Goal: Task Accomplishment & Management: Use online tool/utility

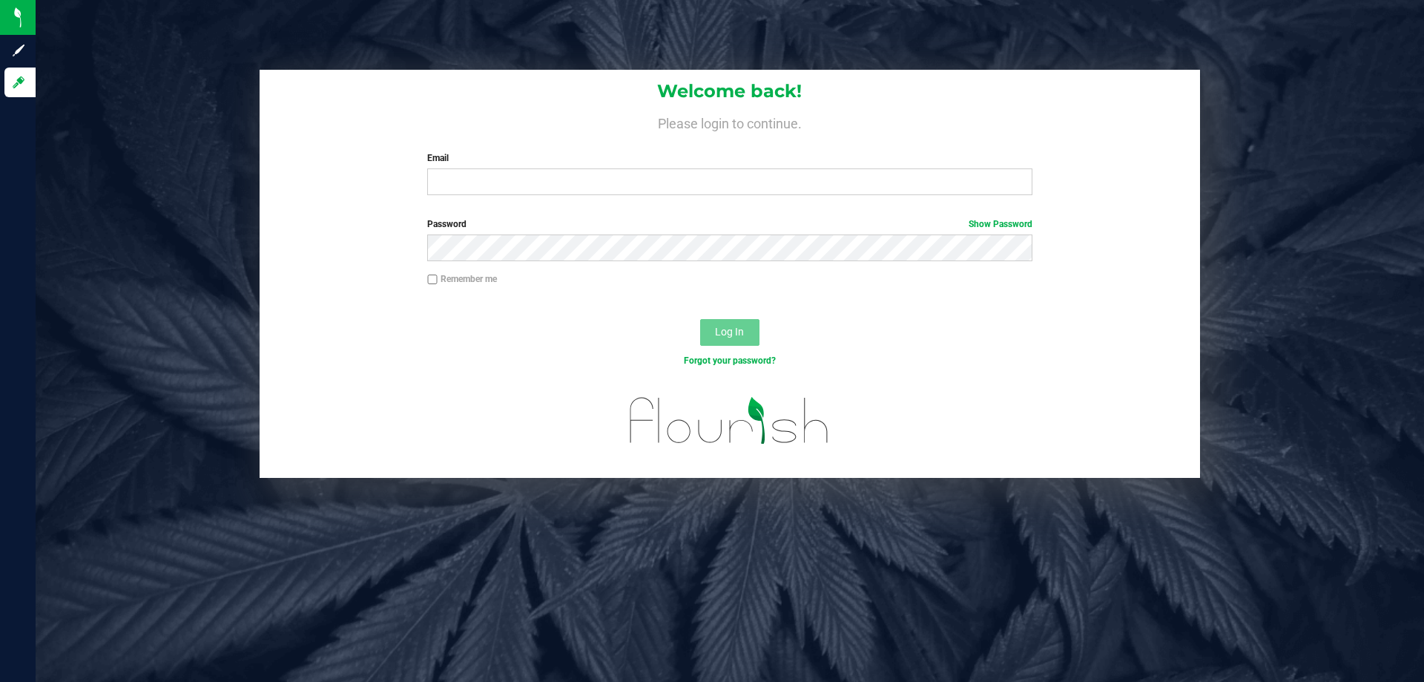
click at [498, 199] on div "Welcome back! Please login to continue. Email Required Please format your email…" at bounding box center [730, 138] width 941 height 137
click at [500, 186] on input "Email" at bounding box center [729, 181] width 605 height 27
type input "Riyoung@liveparallel.com"
click at [700, 319] on button "Log In" at bounding box center [729, 332] width 59 height 27
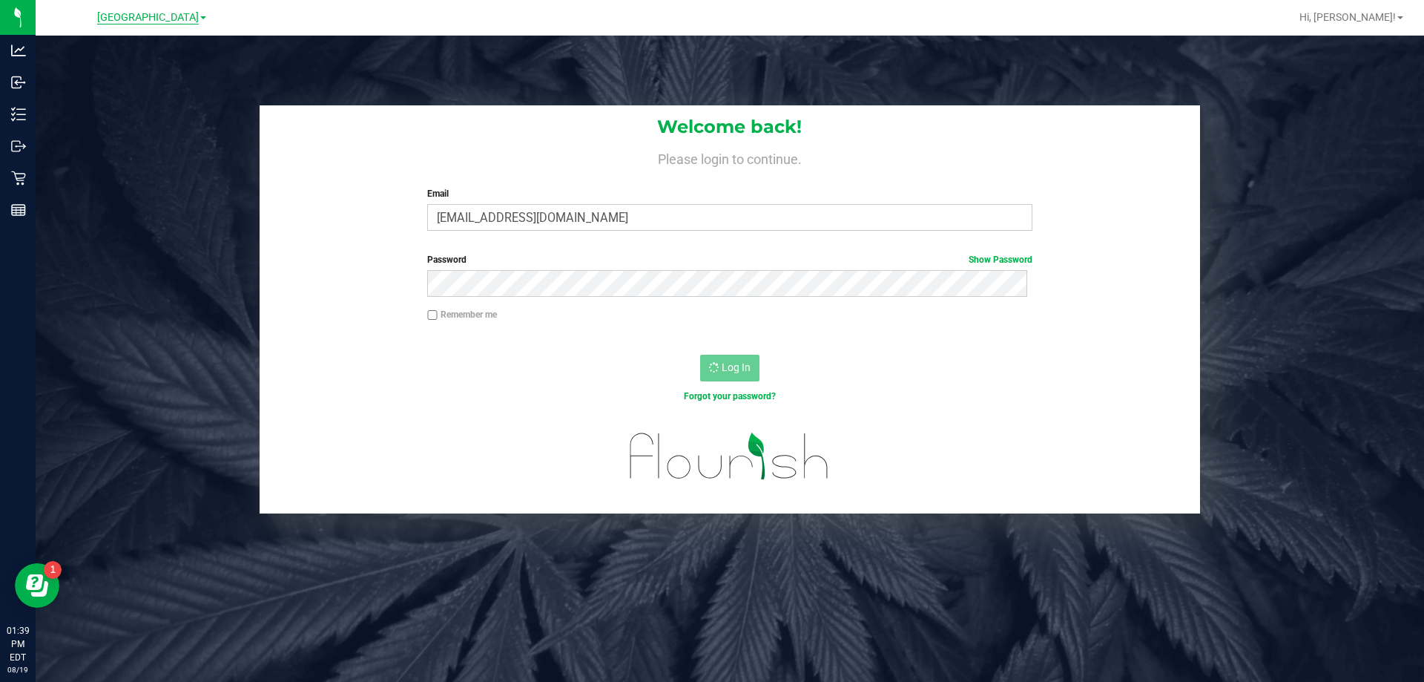
click at [168, 22] on span "[GEOGRAPHIC_DATA]" at bounding box center [148, 17] width 102 height 13
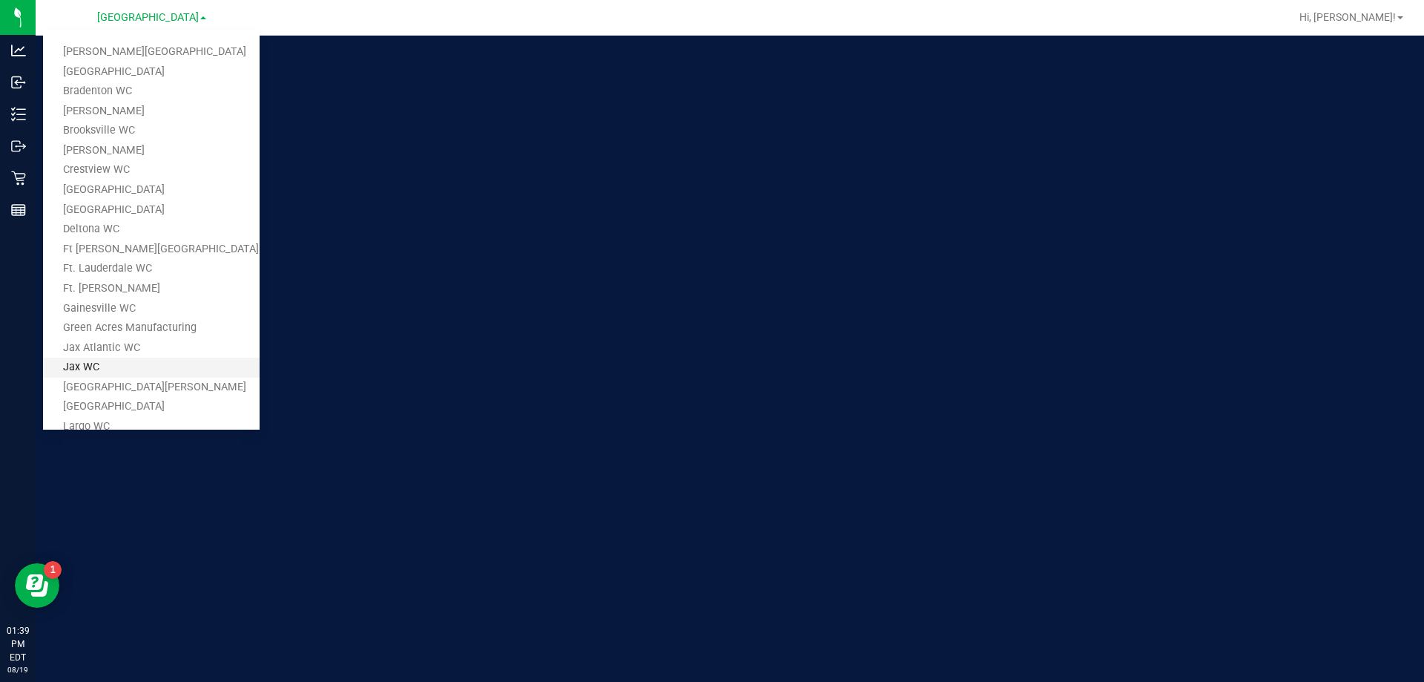
scroll to position [519, 0]
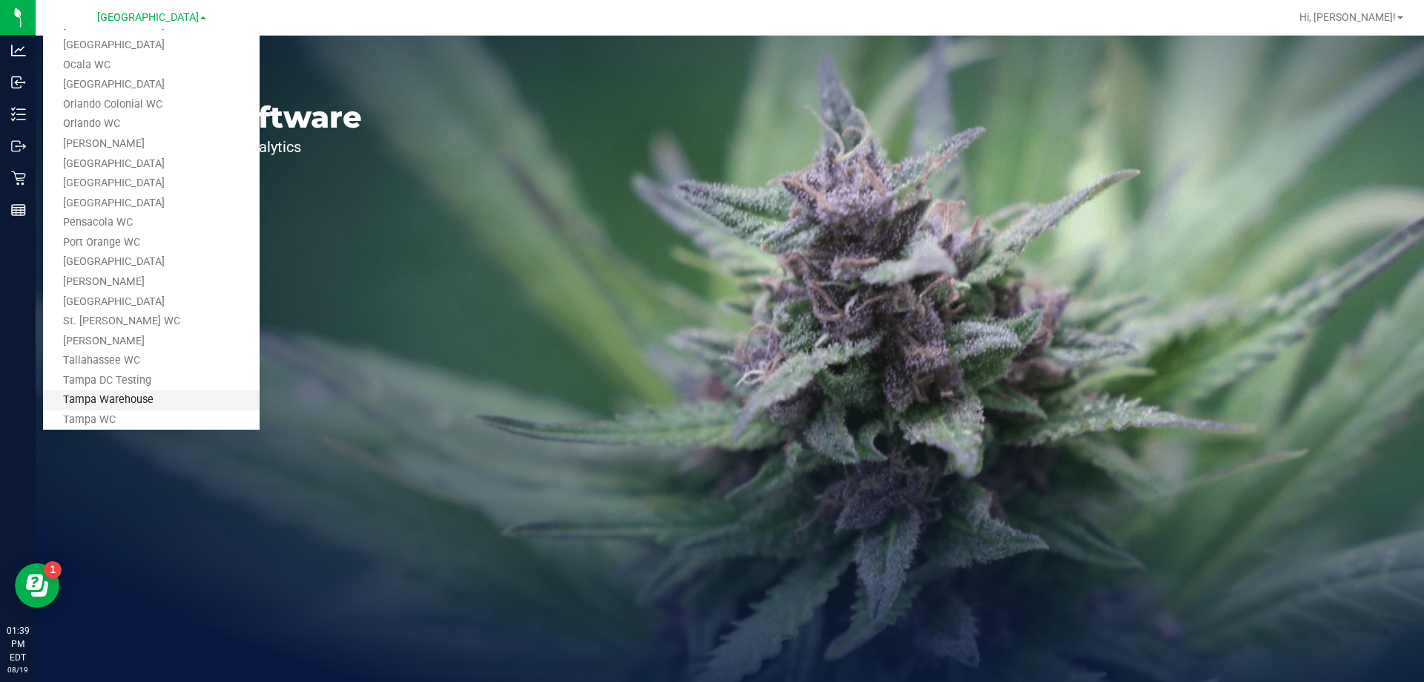
click at [142, 395] on link "Tampa Warehouse" at bounding box center [151, 400] width 217 height 20
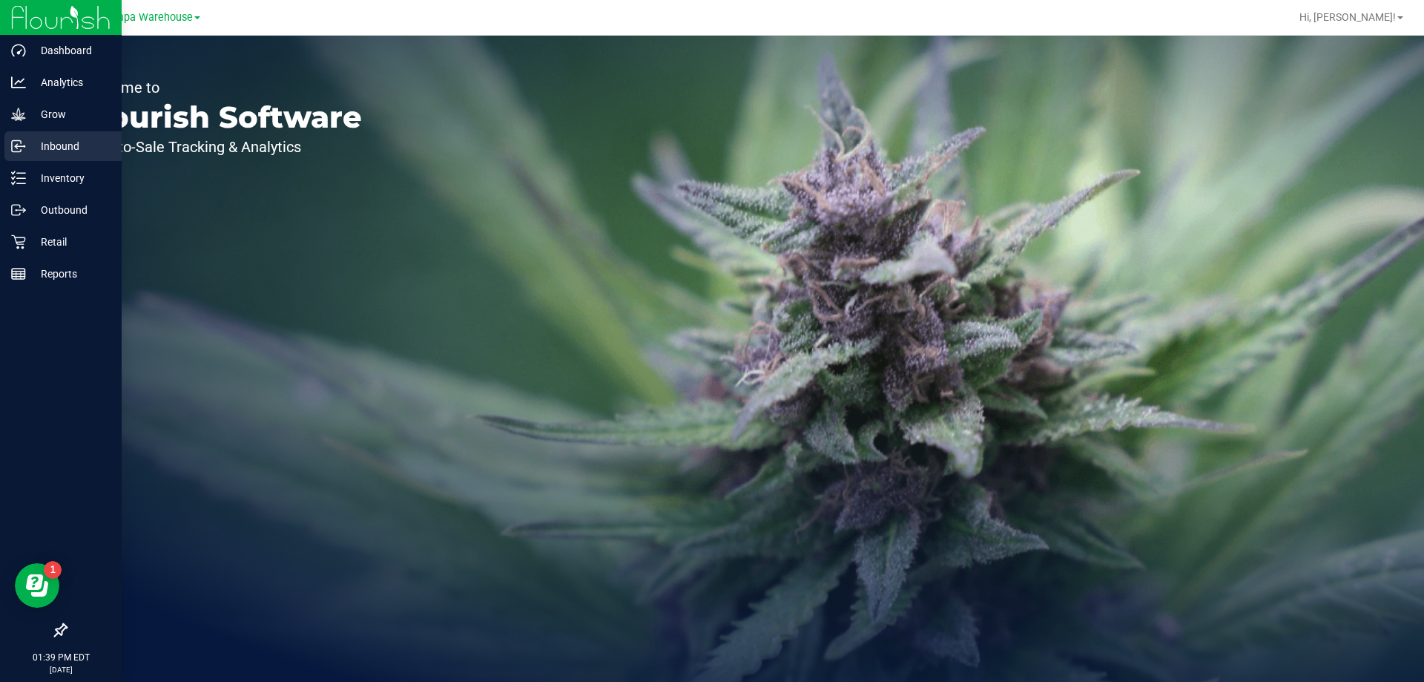
click at [53, 145] on p "Inbound" at bounding box center [70, 146] width 89 height 18
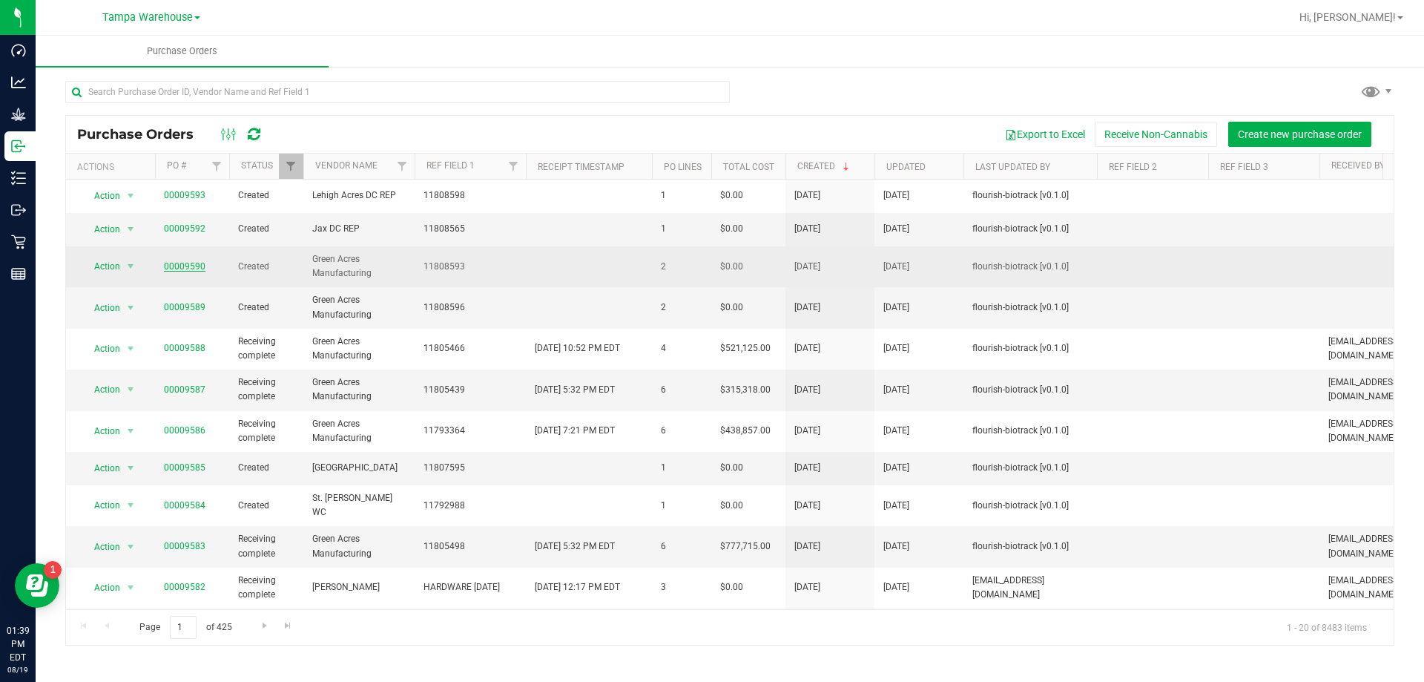
click at [181, 263] on link "00009590" at bounding box center [185, 266] width 42 height 10
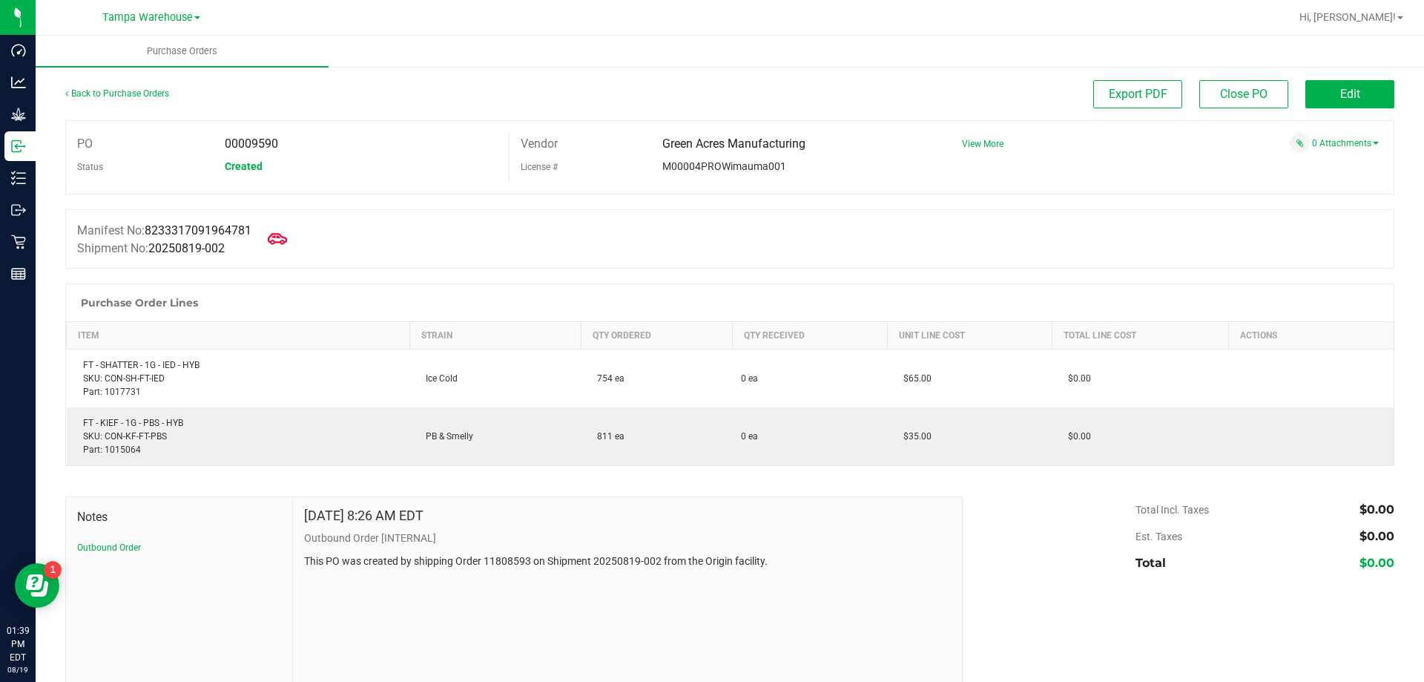
click at [283, 240] on icon at bounding box center [277, 238] width 19 height 19
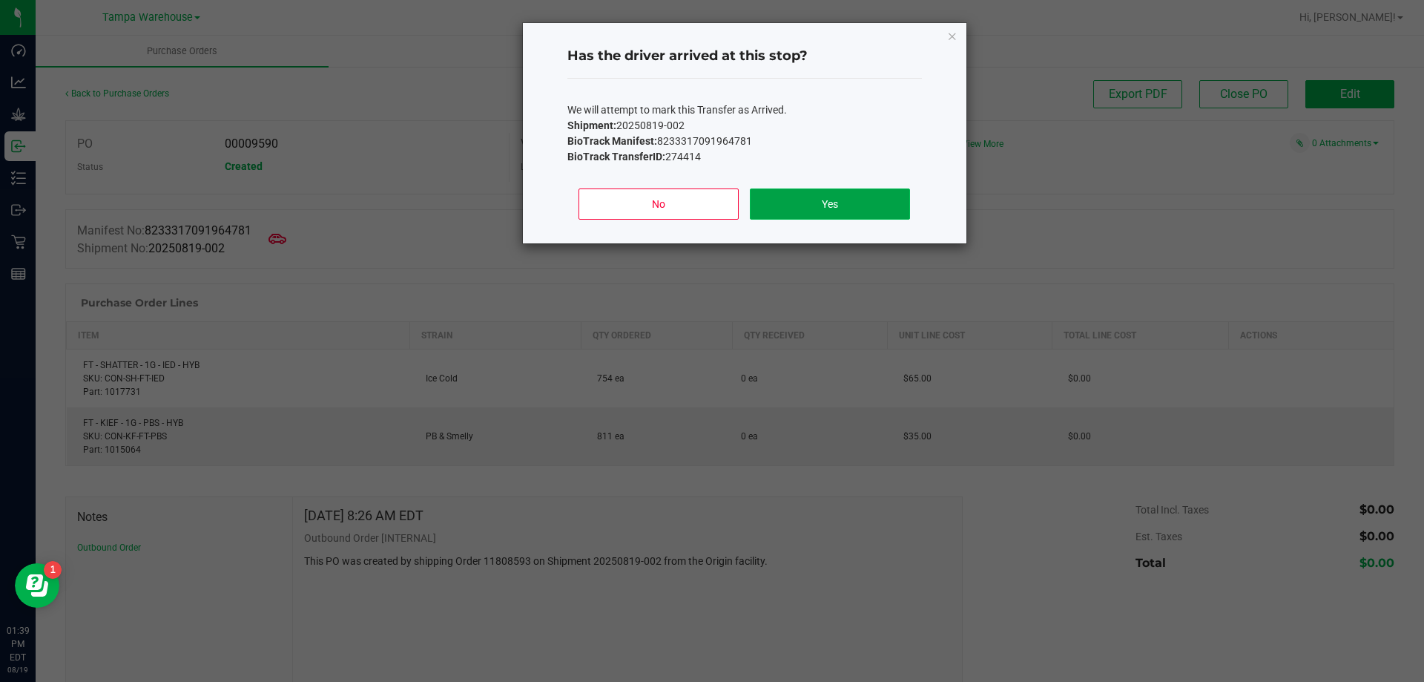
click at [860, 210] on button "Yes" at bounding box center [829, 203] width 159 height 31
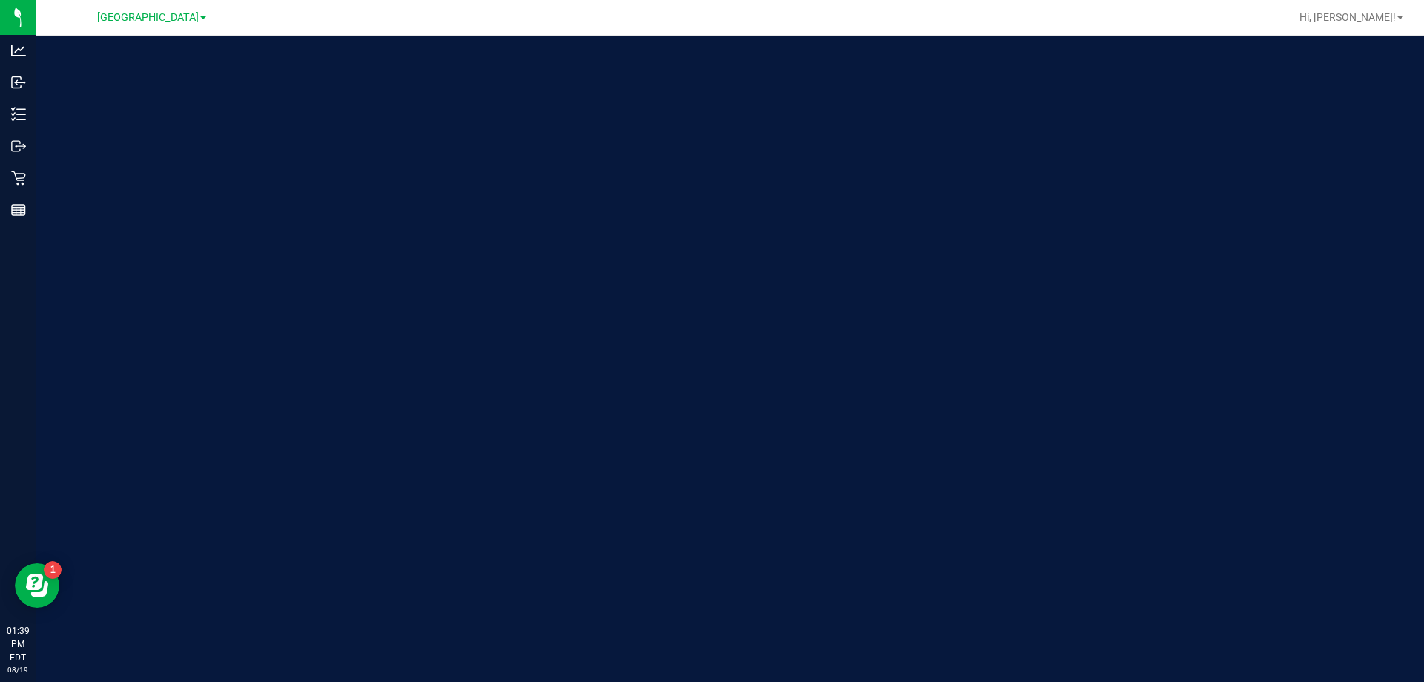
click at [151, 19] on span "[GEOGRAPHIC_DATA]" at bounding box center [148, 17] width 102 height 13
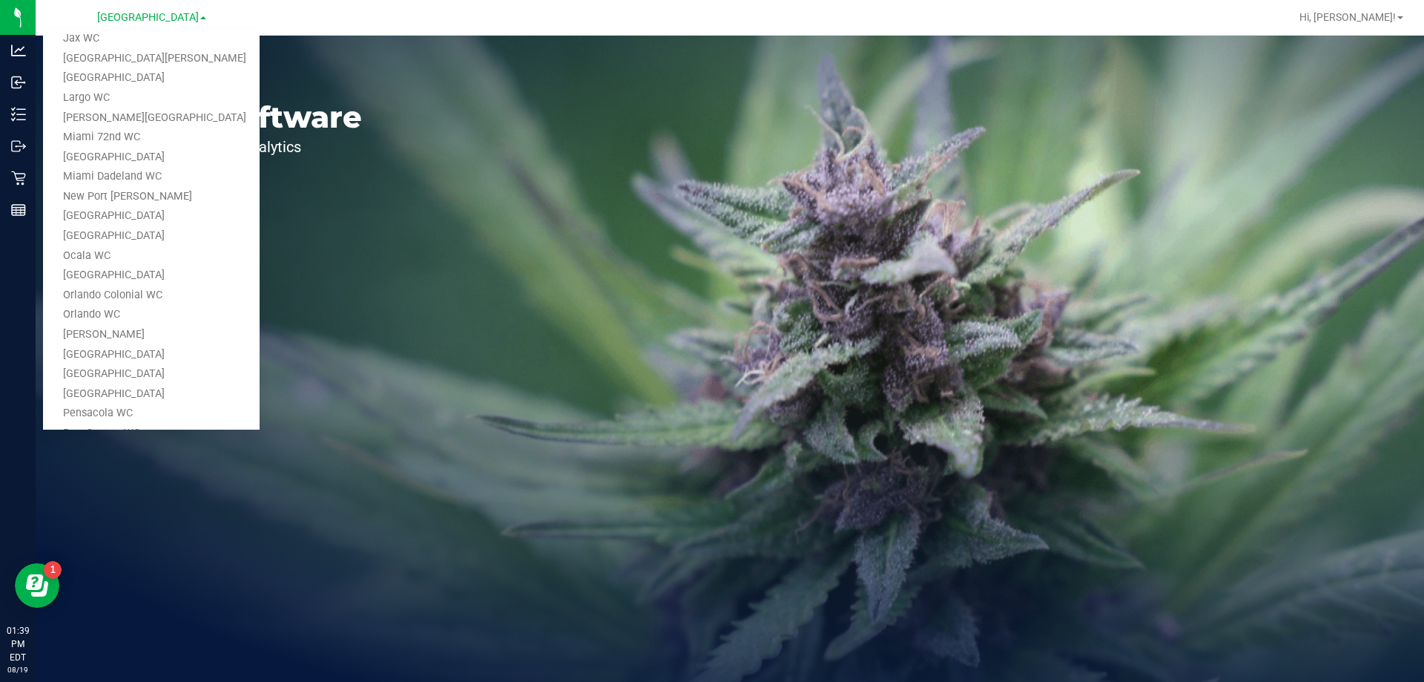
scroll to position [573, 0]
click at [185, 335] on link "Tampa DC Testing" at bounding box center [151, 327] width 217 height 20
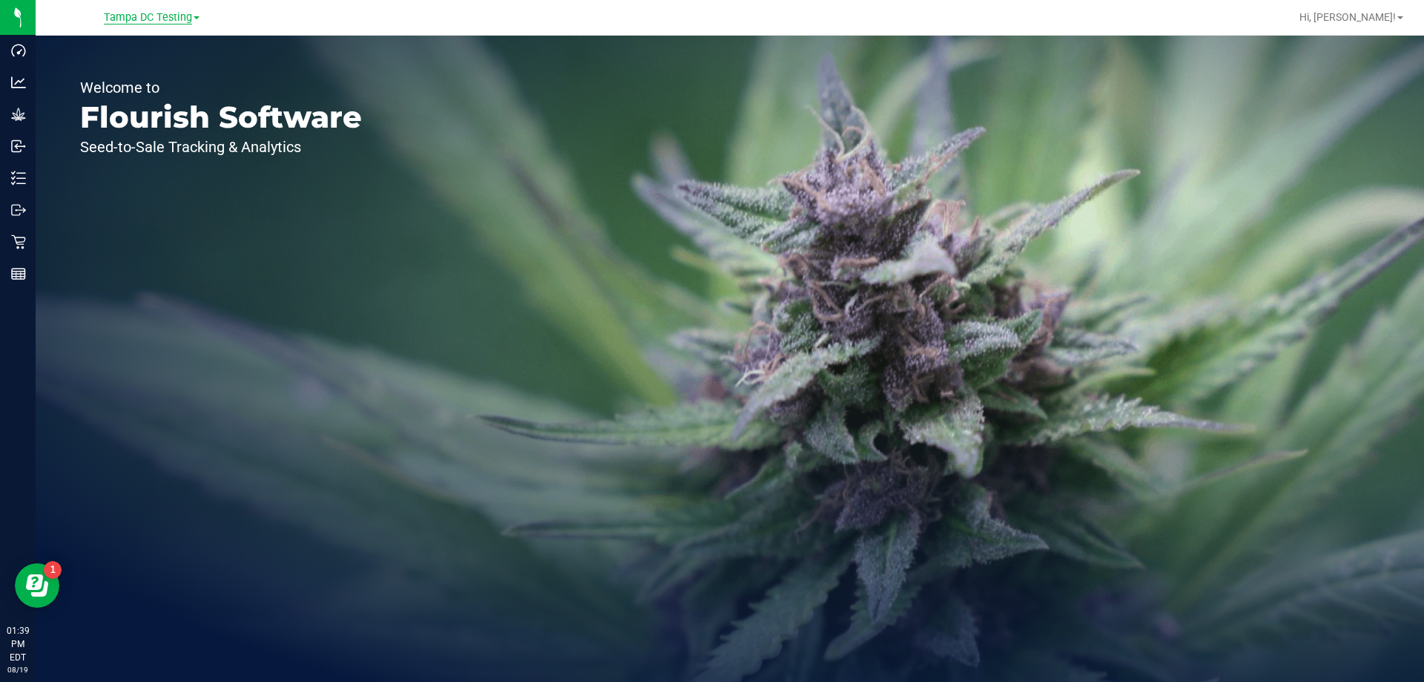
click at [153, 16] on span "Tampa DC Testing" at bounding box center [148, 17] width 88 height 13
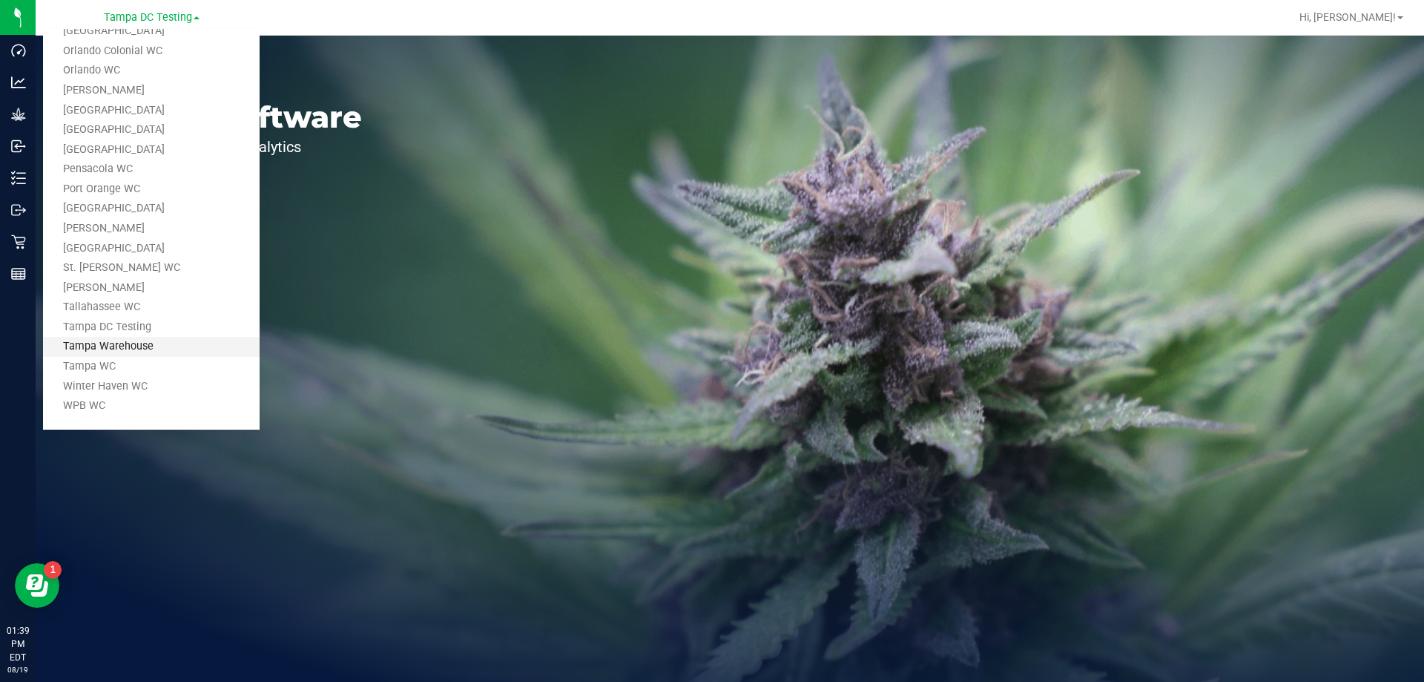
click at [119, 350] on link "Tampa Warehouse" at bounding box center [151, 347] width 217 height 20
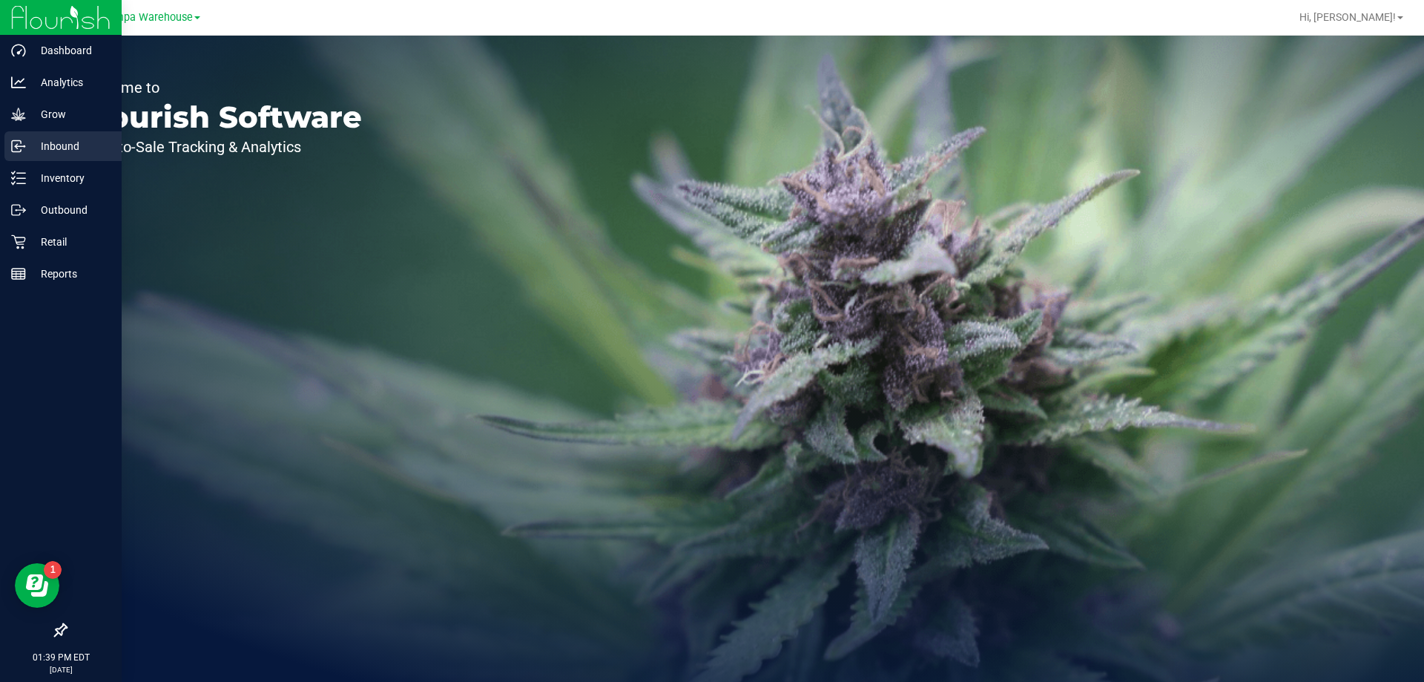
click at [60, 145] on p "Inbound" at bounding box center [70, 146] width 89 height 18
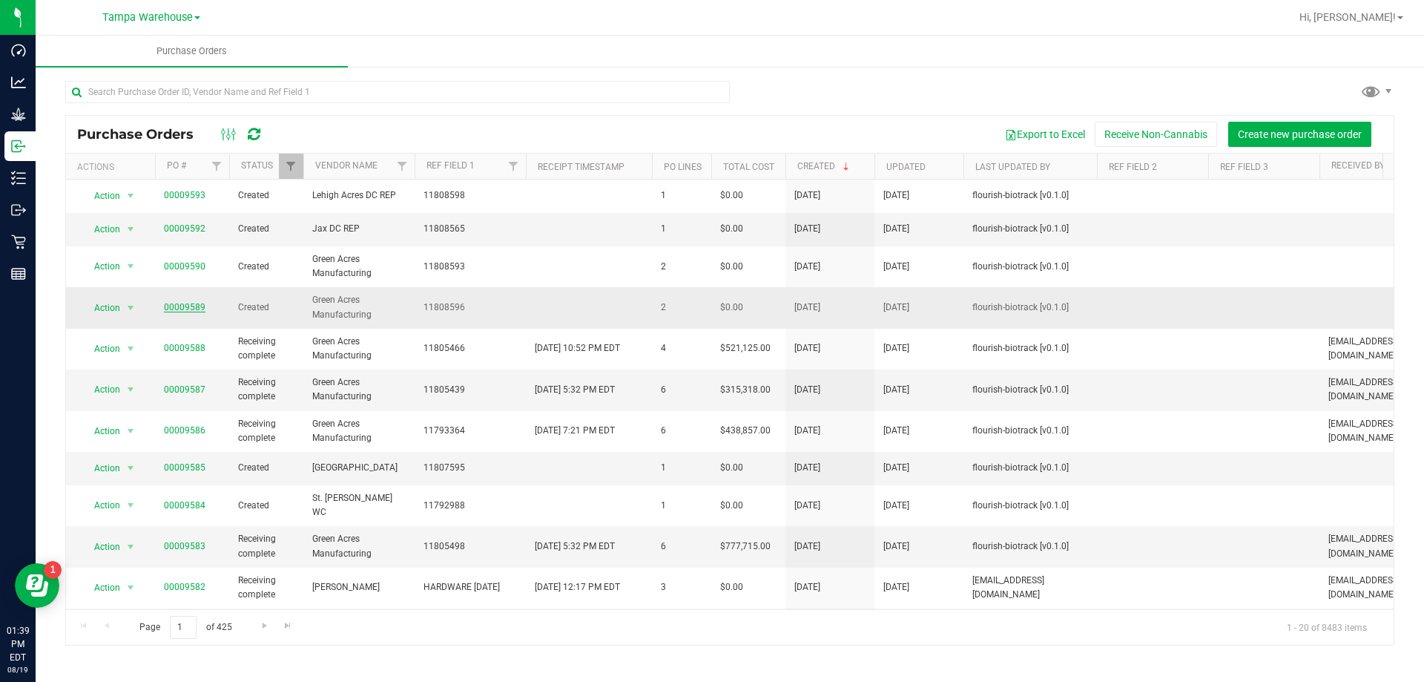
click at [187, 311] on link "00009589" at bounding box center [185, 307] width 42 height 10
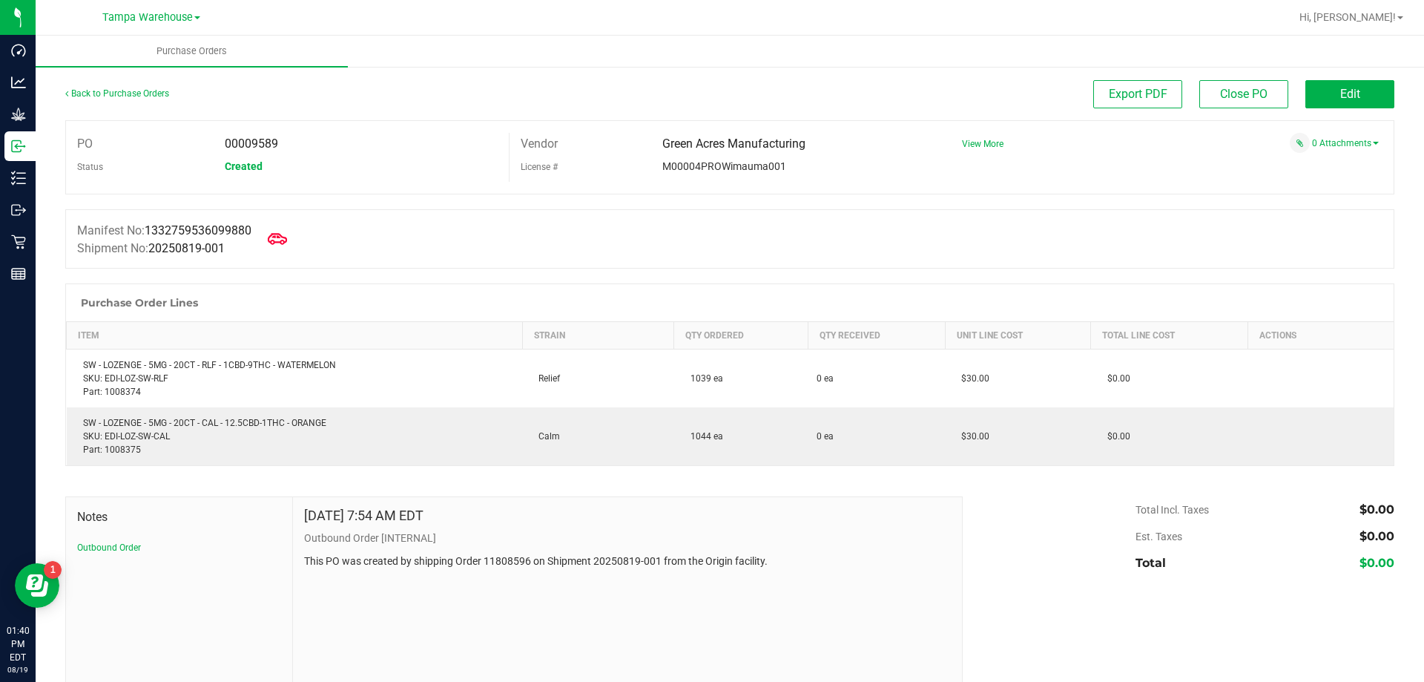
click at [283, 241] on icon at bounding box center [277, 238] width 19 height 19
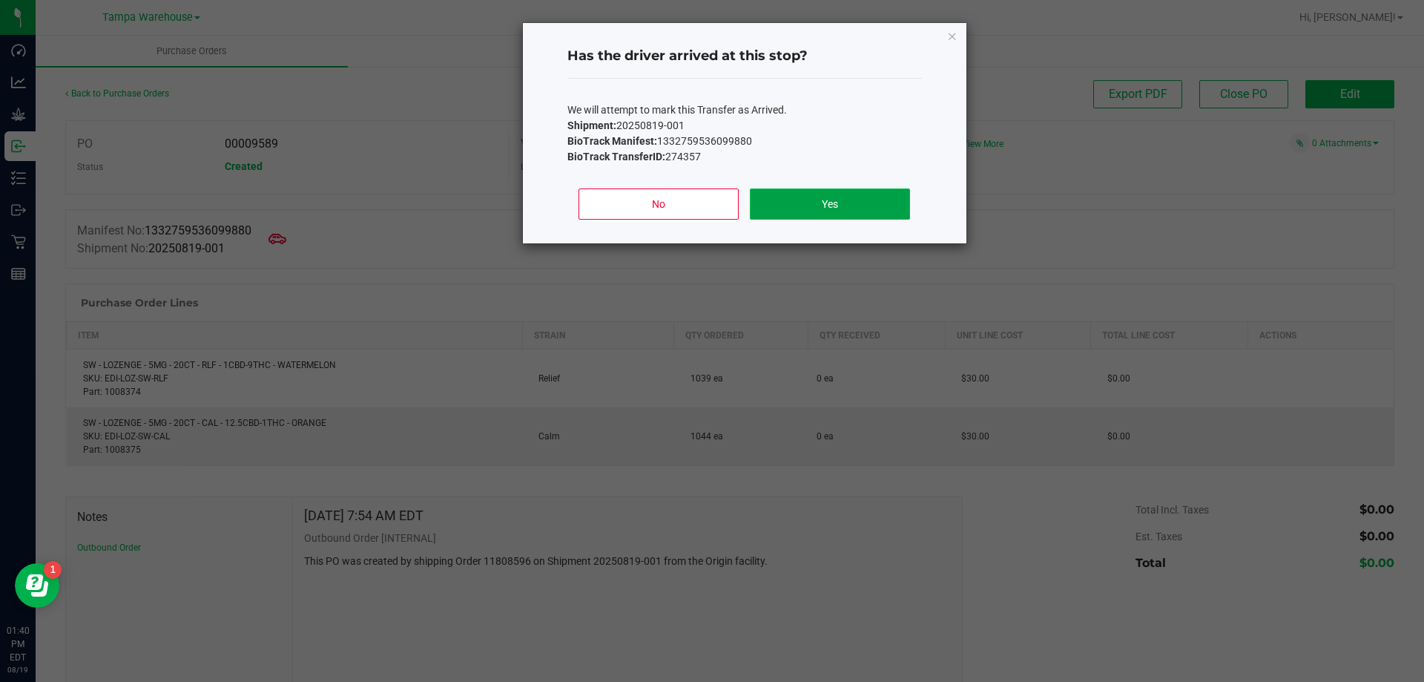
click at [899, 212] on button "Yes" at bounding box center [829, 203] width 159 height 31
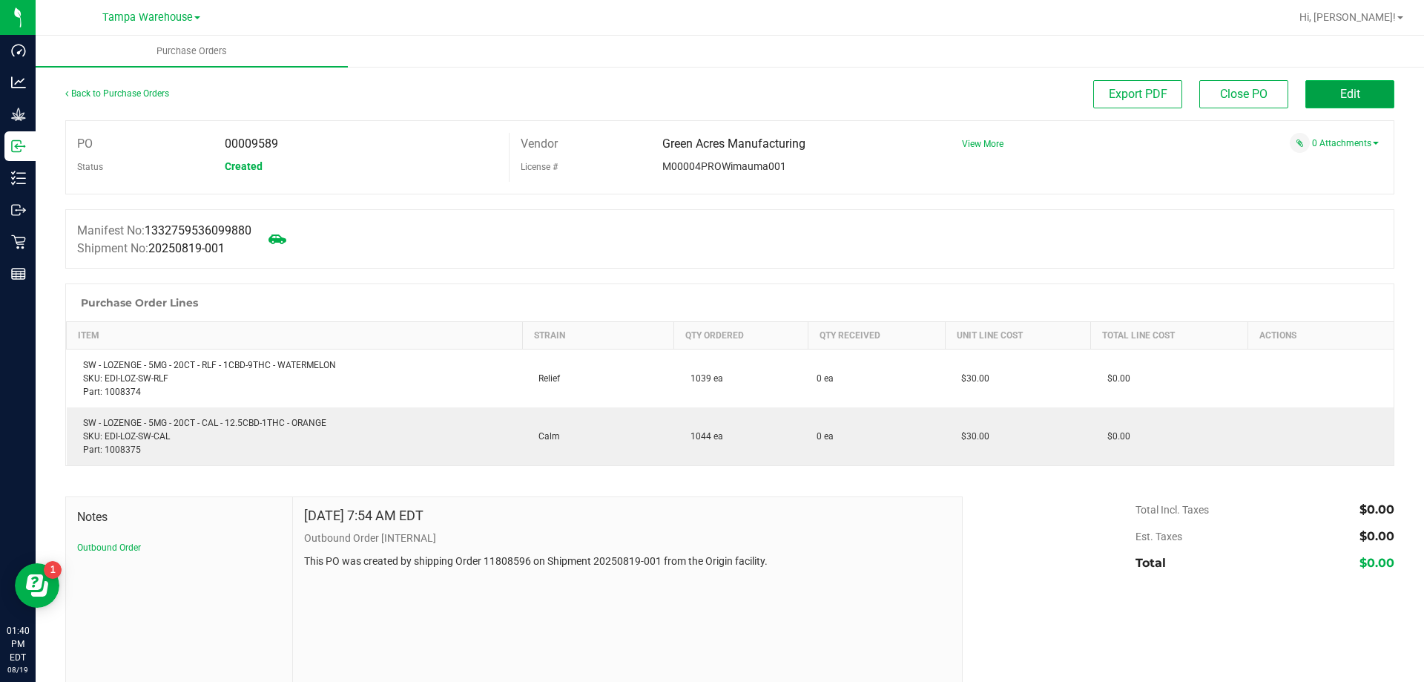
click at [1343, 93] on span "Edit" at bounding box center [1350, 94] width 20 height 14
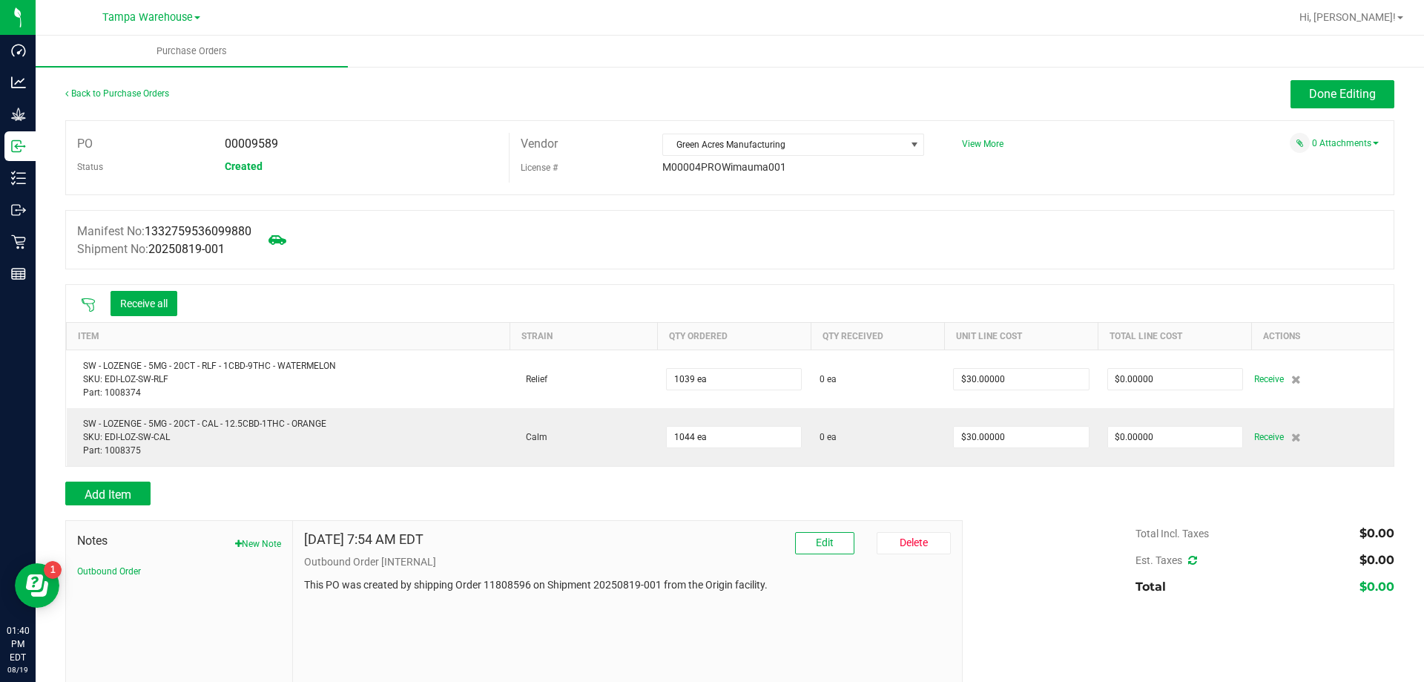
click at [93, 309] on icon at bounding box center [88, 304] width 13 height 13
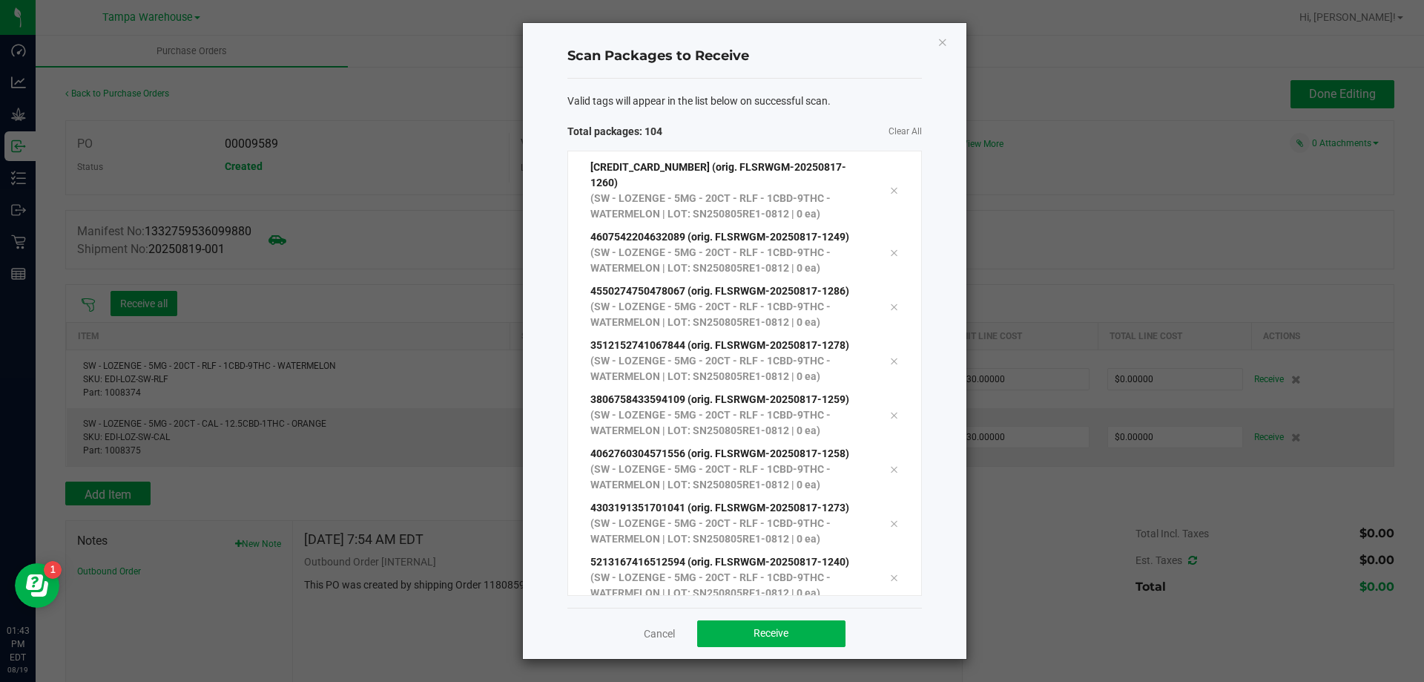
scroll to position [5225, 0]
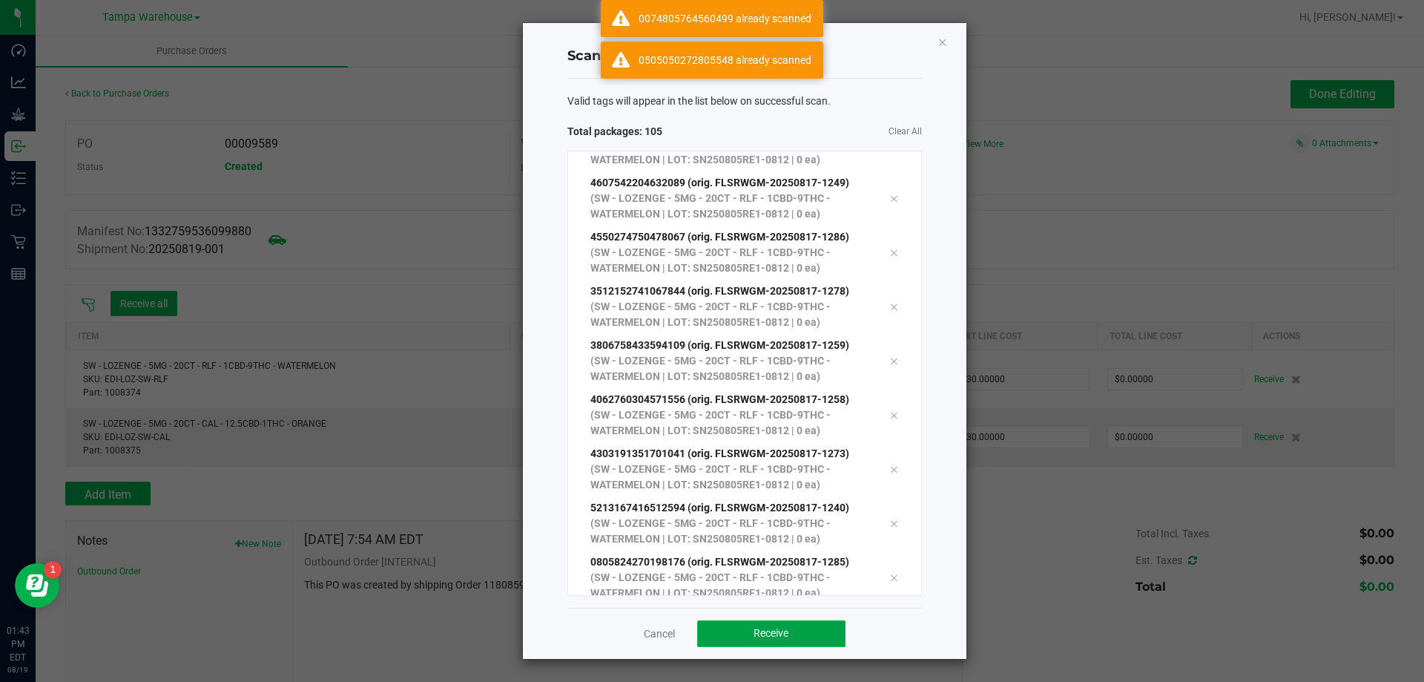
click at [805, 630] on button "Receive" at bounding box center [771, 633] width 148 height 27
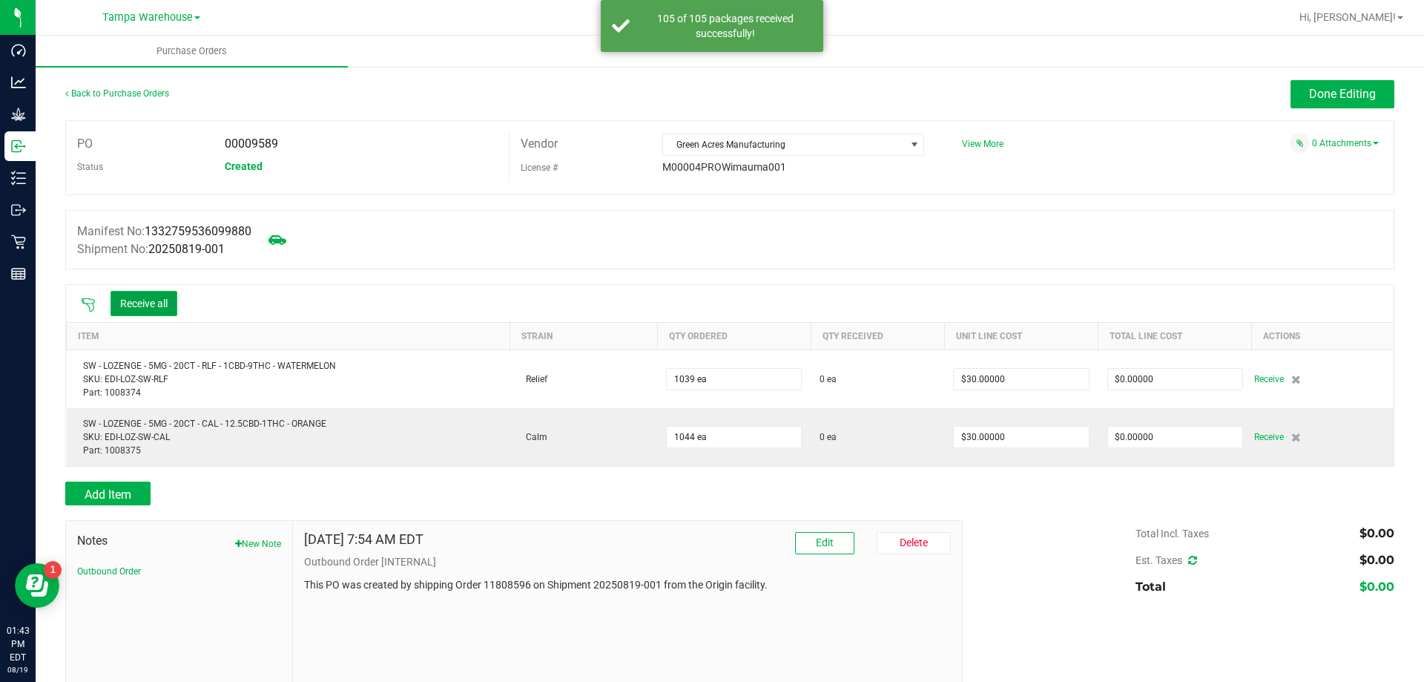
click at [132, 304] on button "Receive all" at bounding box center [144, 303] width 67 height 25
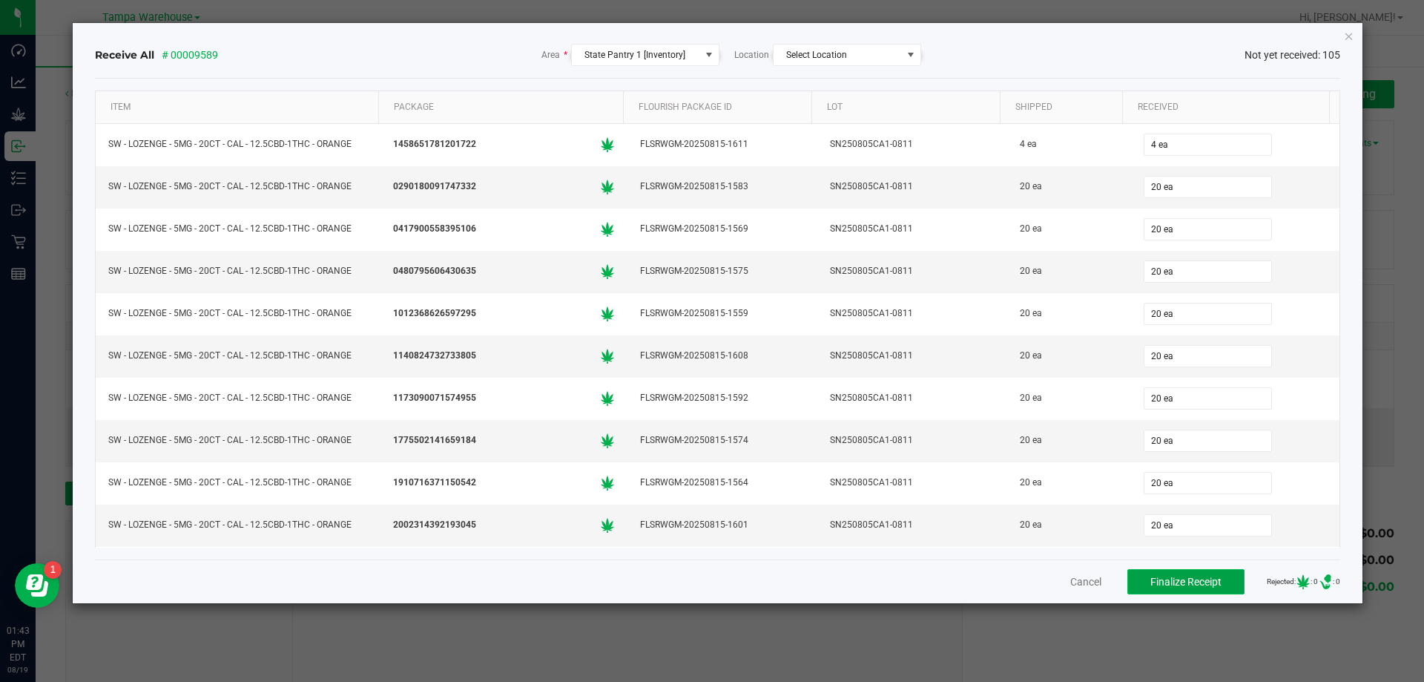
click at [1153, 578] on span "Finalize Receipt" at bounding box center [1185, 582] width 71 height 12
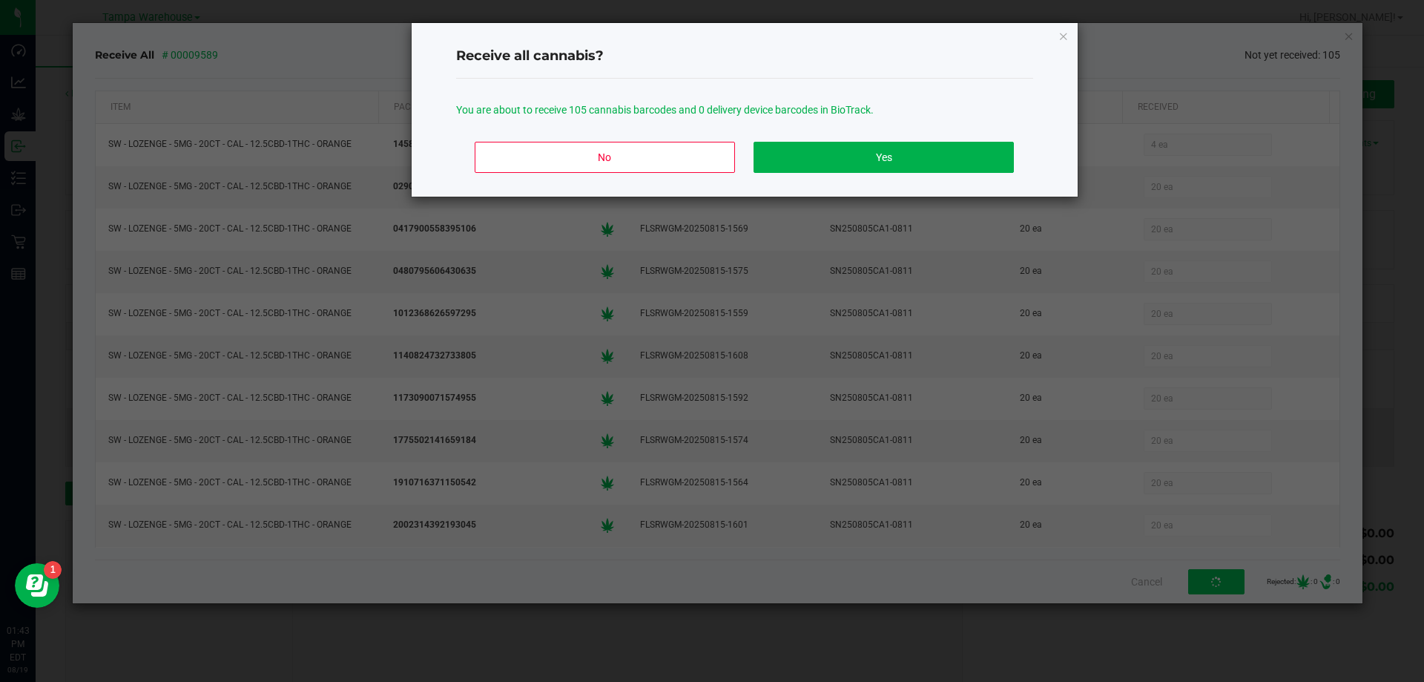
click at [844, 173] on div "No Yes" at bounding box center [744, 163] width 577 height 67
click at [838, 160] on button "Yes" at bounding box center [884, 157] width 260 height 31
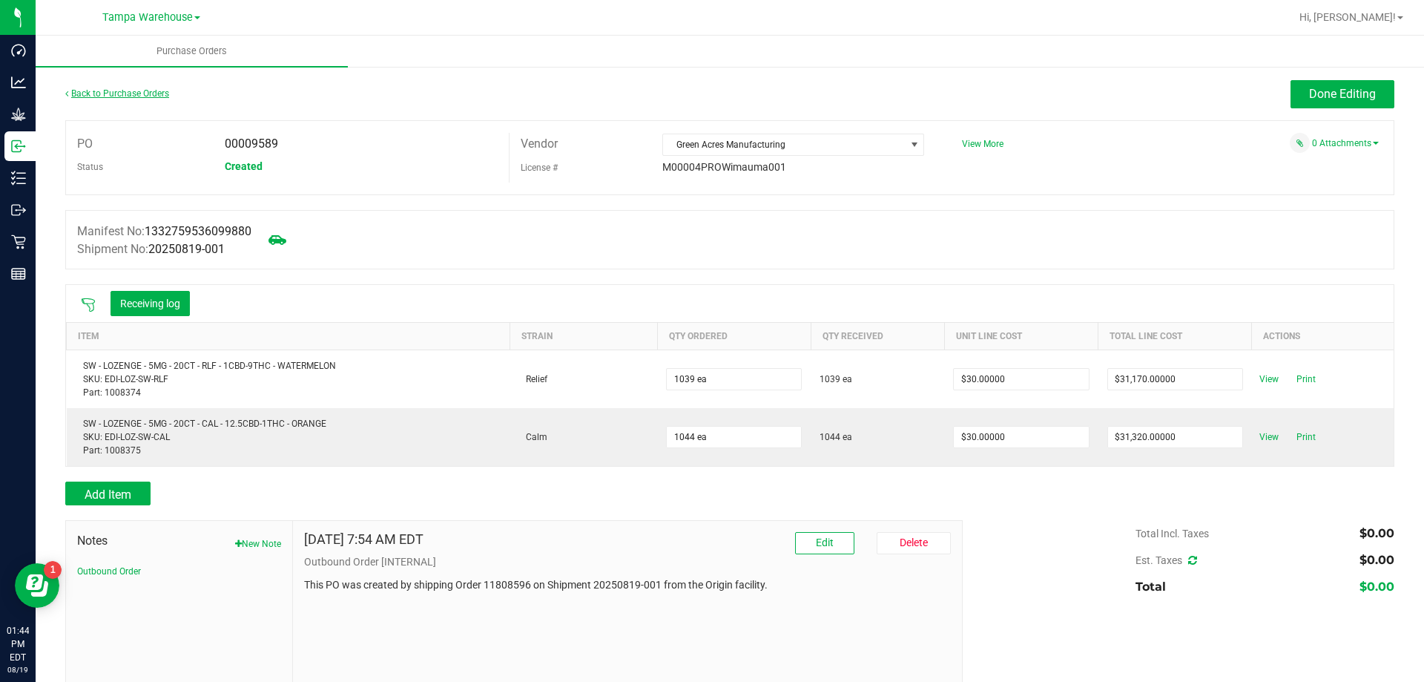
click at [90, 91] on link "Back to Purchase Orders" at bounding box center [117, 93] width 104 height 10
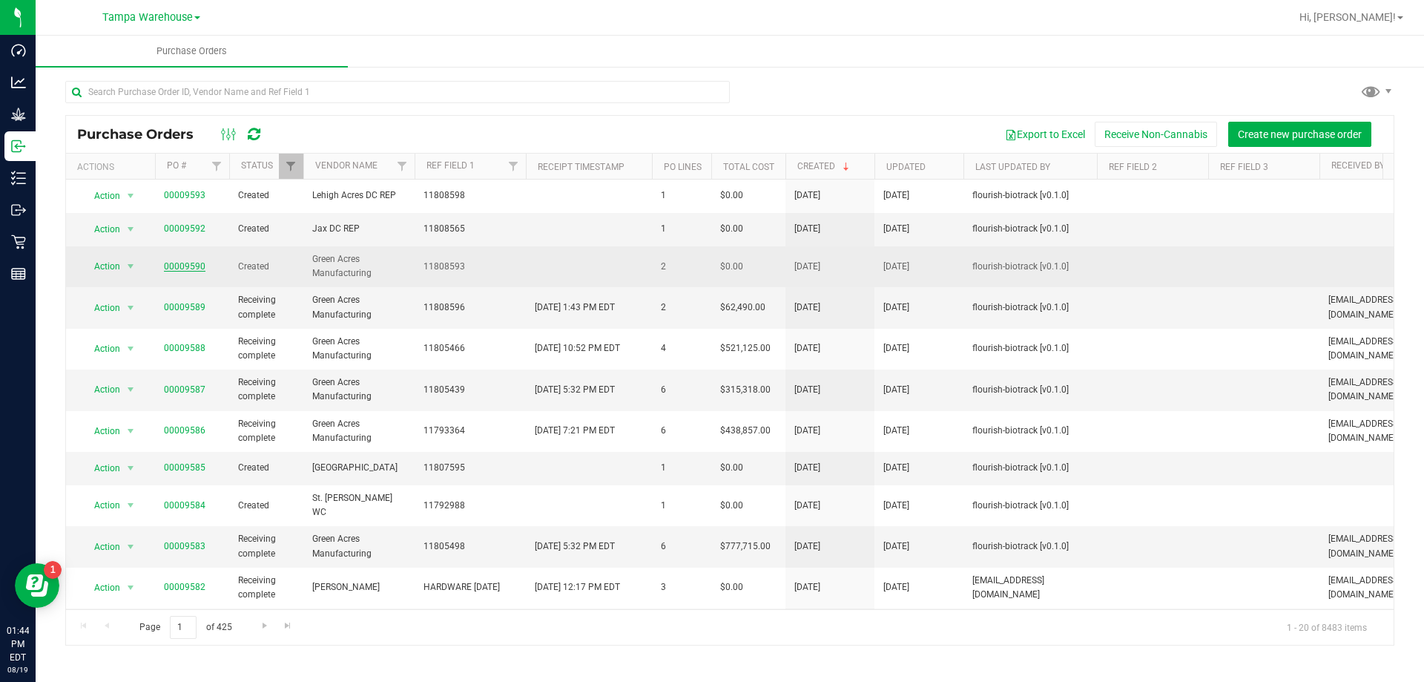
click at [189, 264] on link "00009590" at bounding box center [185, 266] width 42 height 10
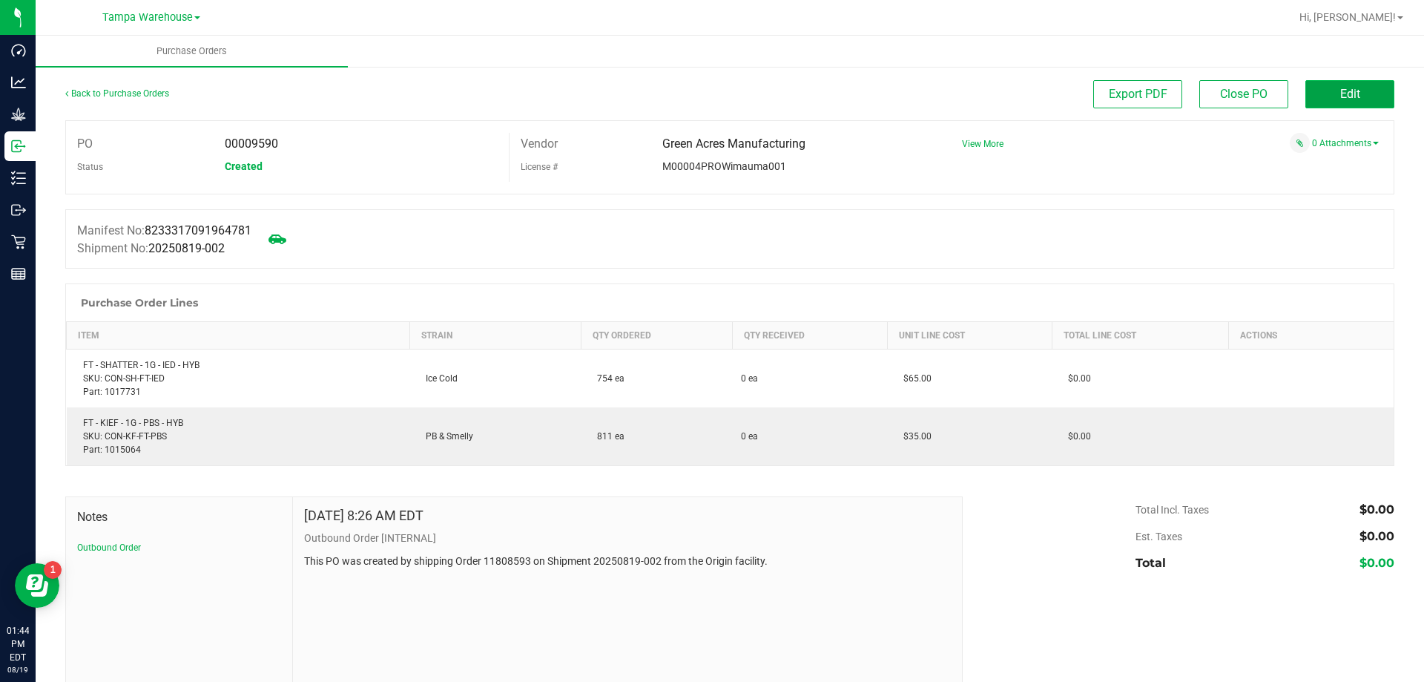
click at [1348, 95] on span "Edit" at bounding box center [1350, 94] width 20 height 14
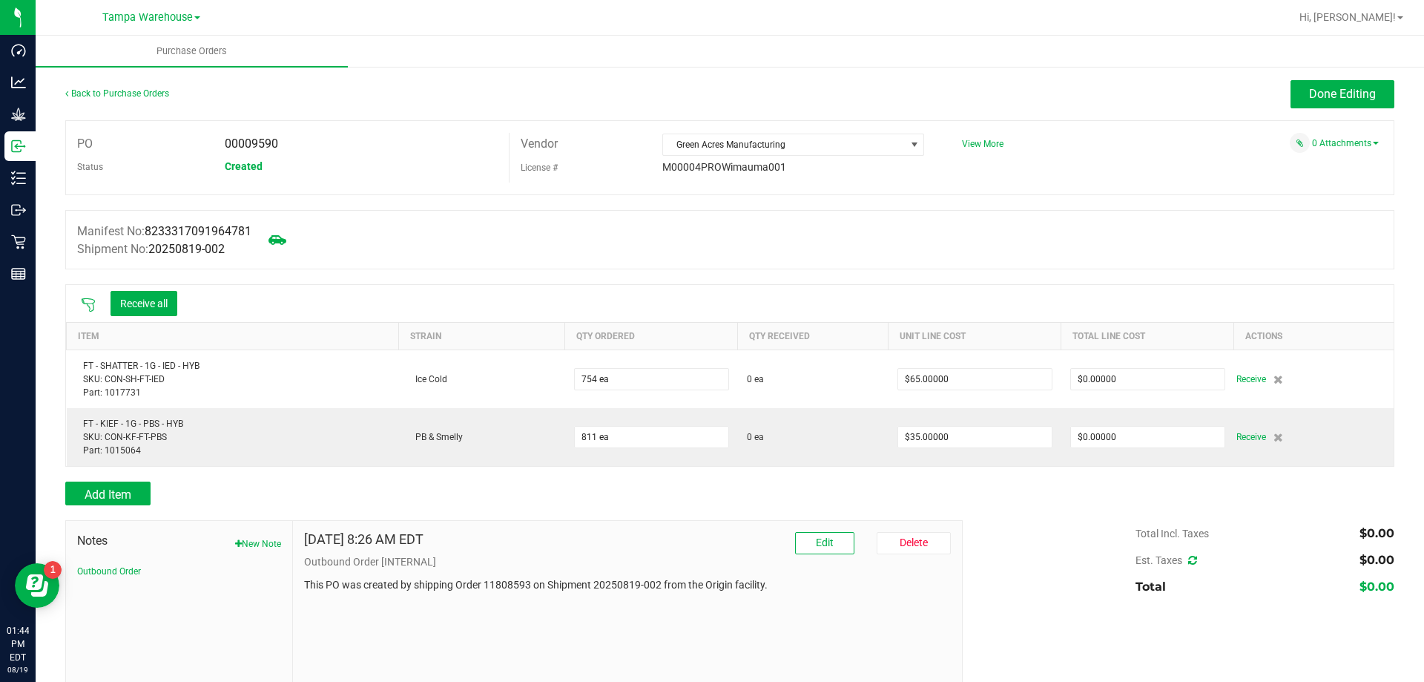
click at [89, 299] on icon at bounding box center [88, 304] width 15 height 15
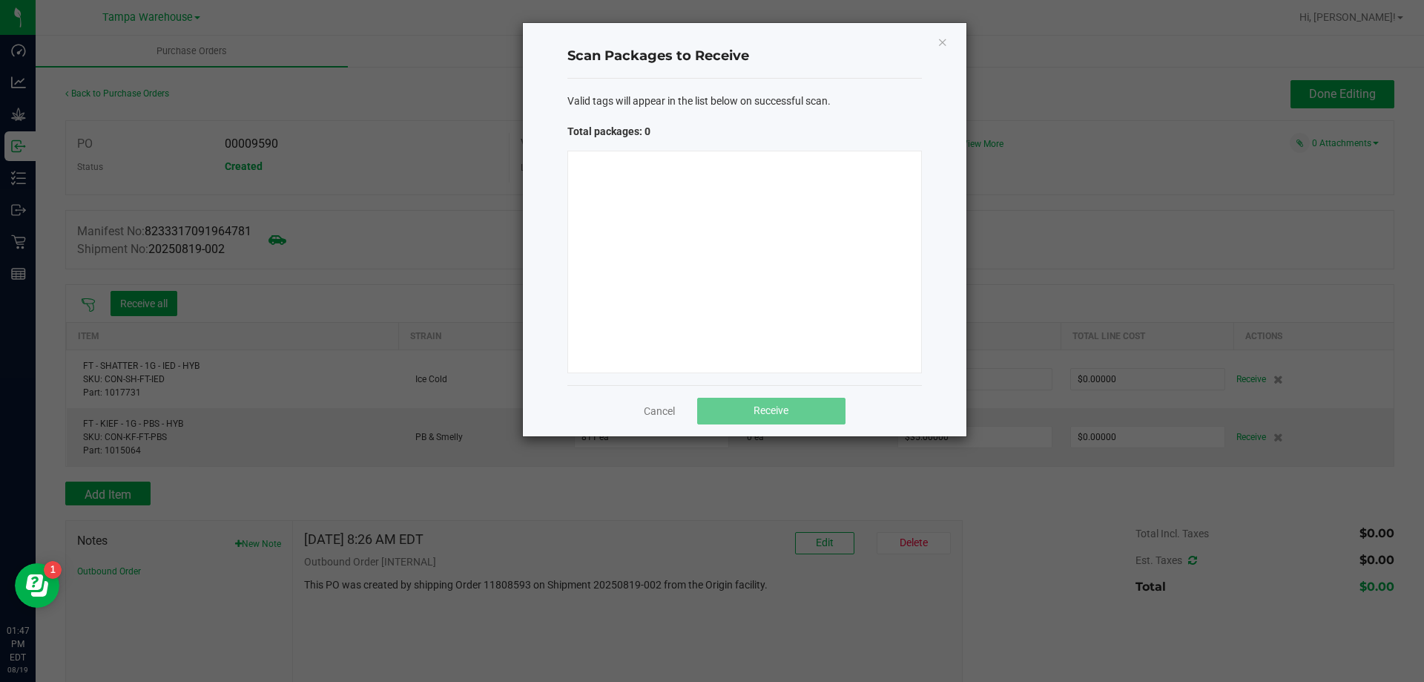
click at [715, 196] on div at bounding box center [744, 262] width 355 height 223
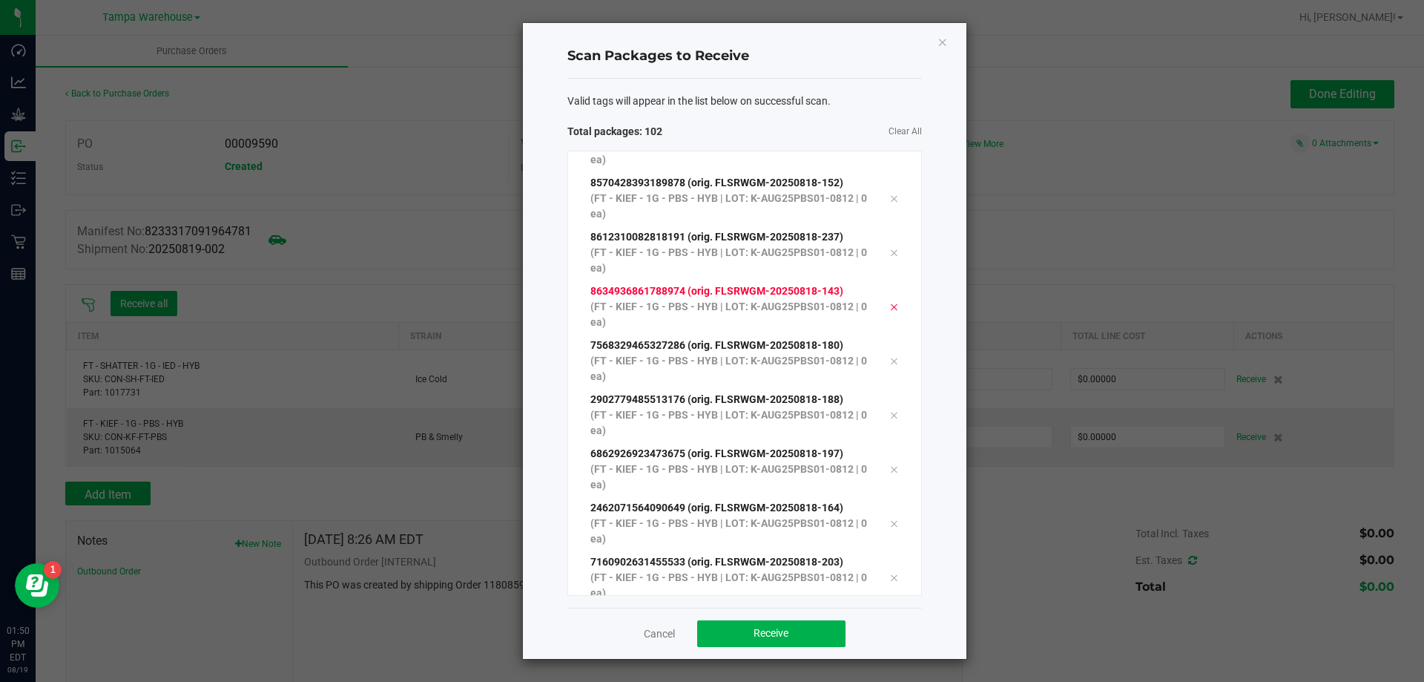
scroll to position [5062, 0]
click at [786, 626] on button "Receive" at bounding box center [771, 633] width 148 height 27
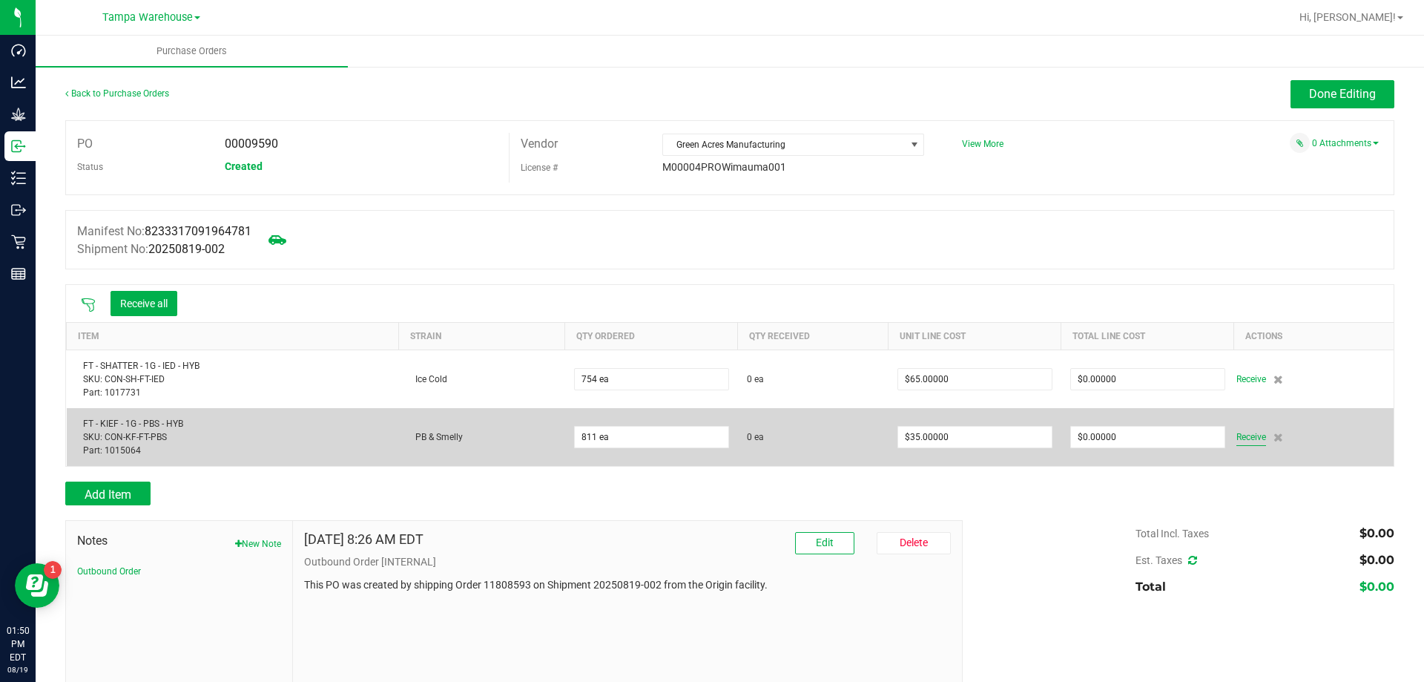
click at [1242, 432] on span "Receive" at bounding box center [1251, 437] width 30 height 18
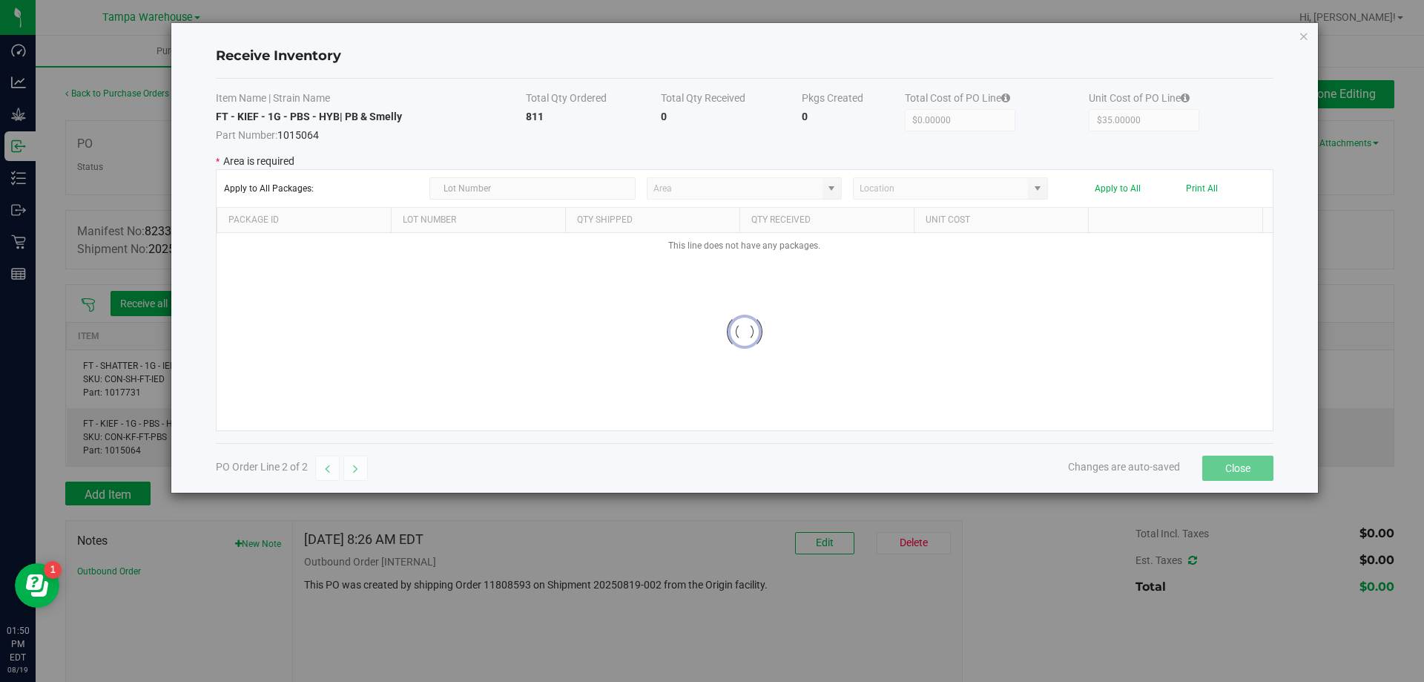
type input "State Pantry 1"
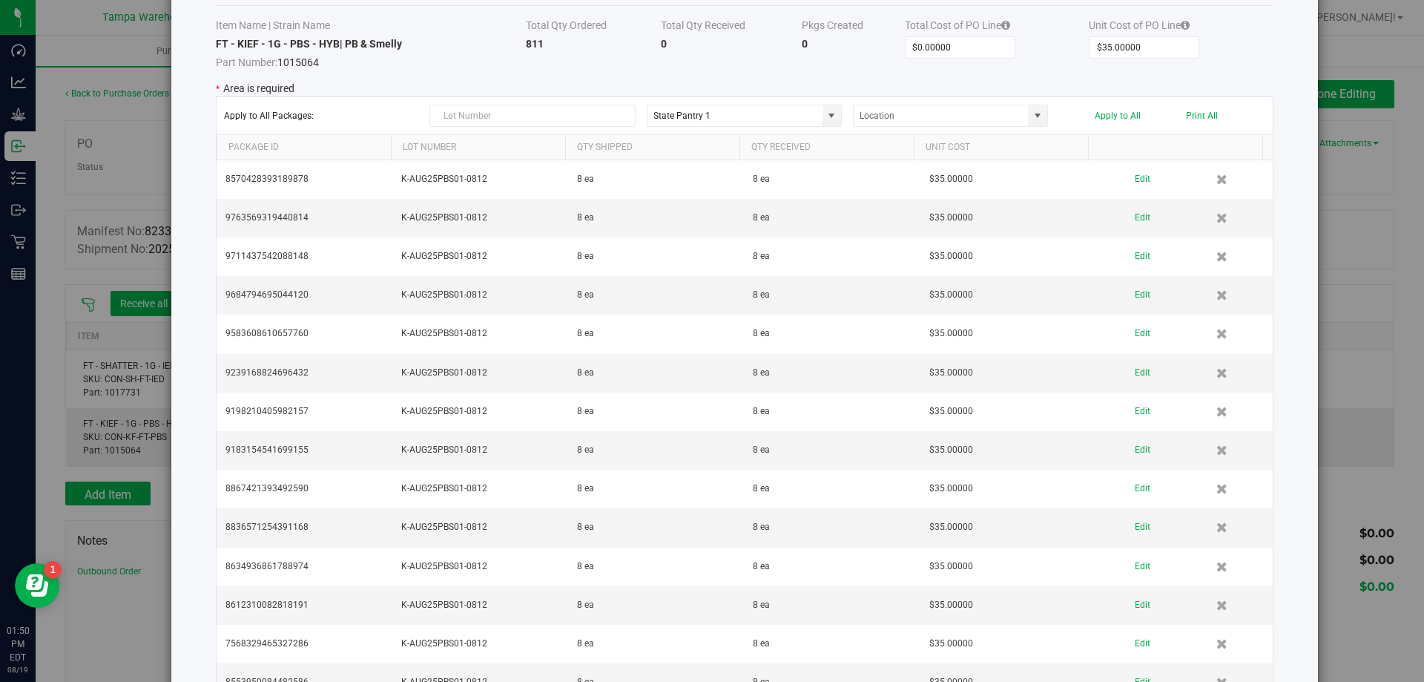
scroll to position [0, 0]
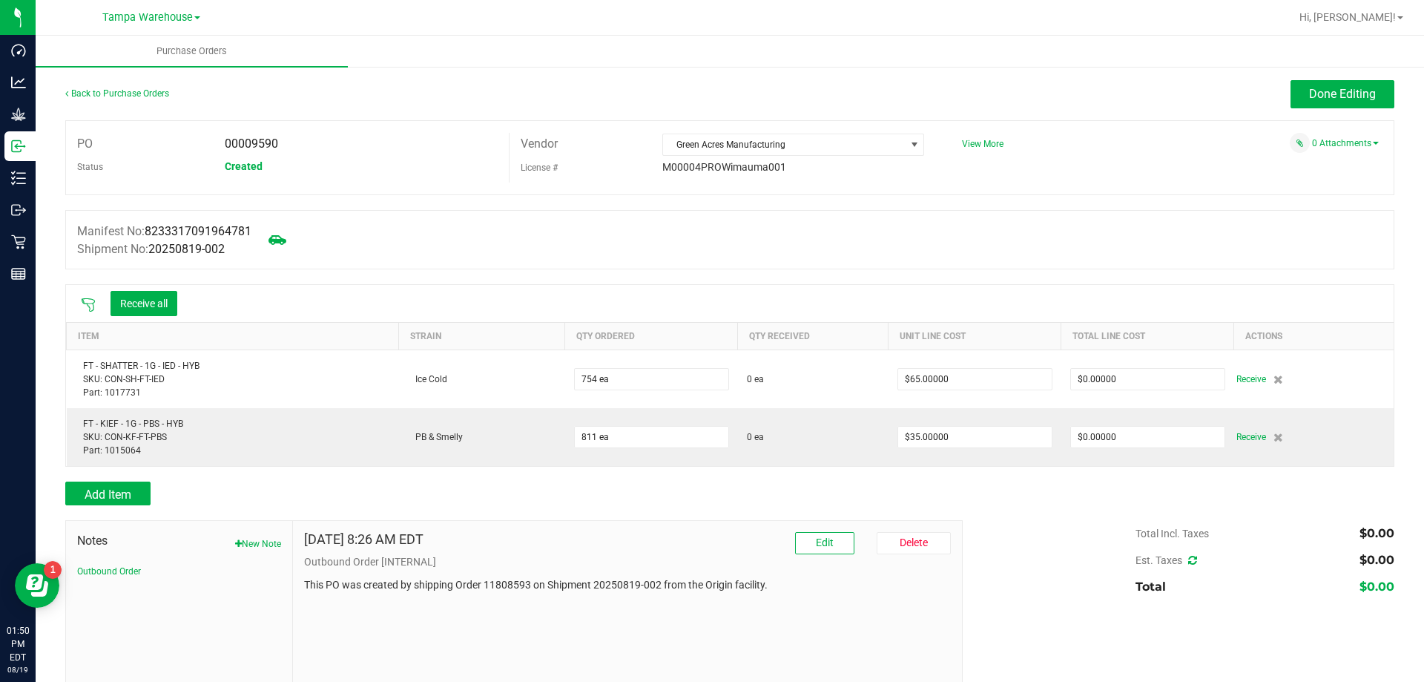
click at [90, 296] on div at bounding box center [88, 303] width 30 height 15
click at [78, 296] on div at bounding box center [88, 303] width 30 height 15
click at [84, 299] on icon at bounding box center [88, 304] width 15 height 15
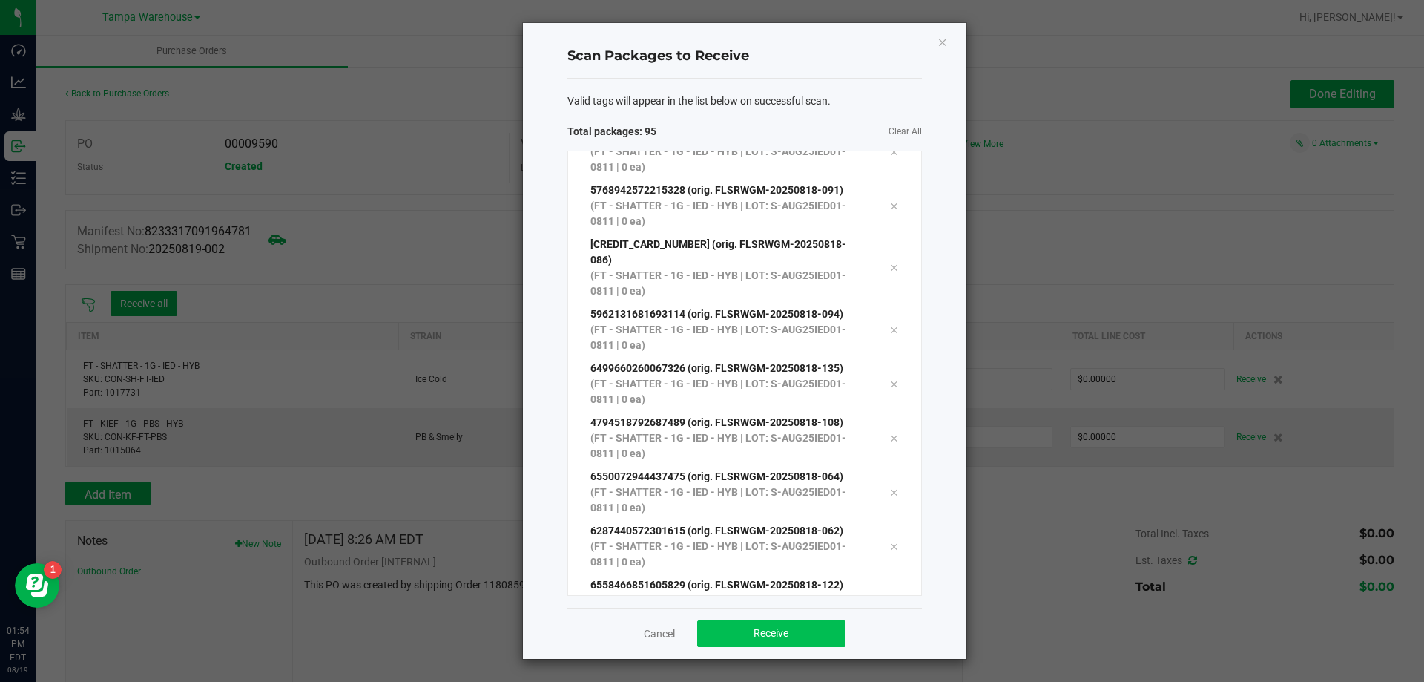
scroll to position [4683, 0]
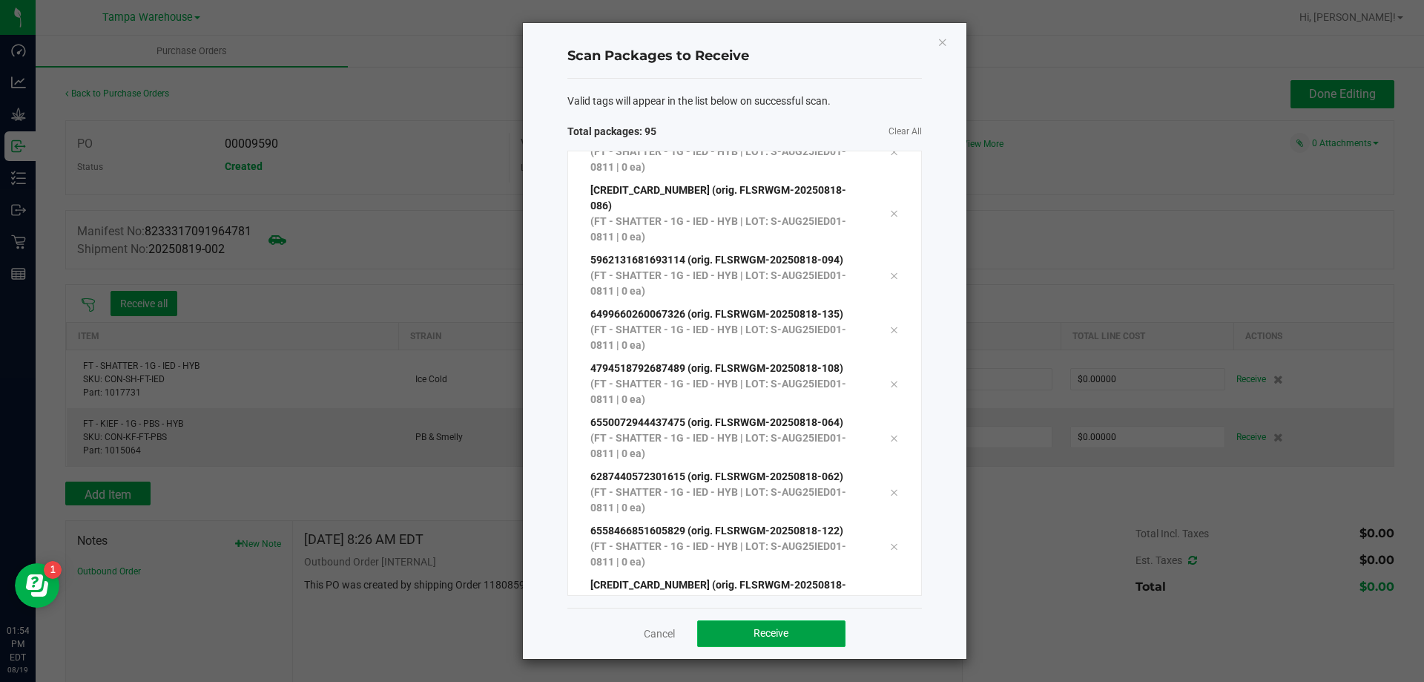
click at [786, 628] on span "Receive" at bounding box center [771, 633] width 35 height 12
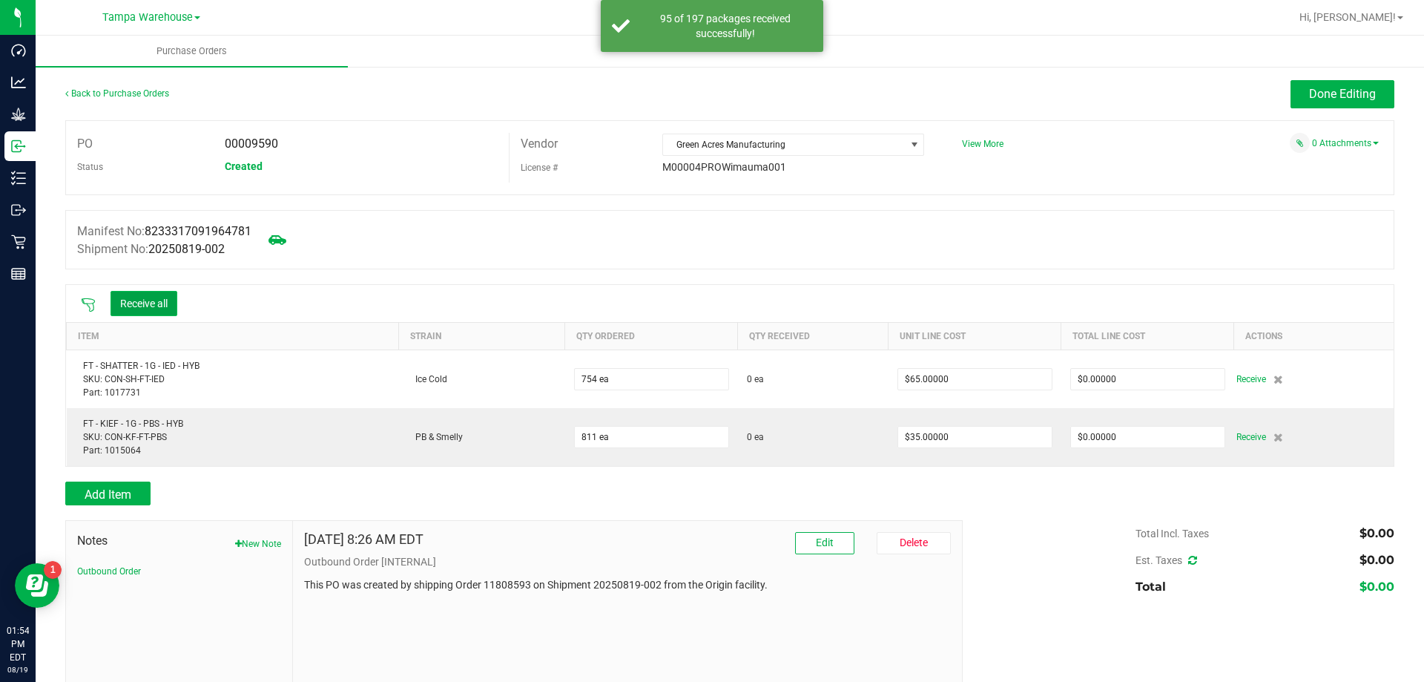
click at [161, 292] on button "Receive all" at bounding box center [144, 303] width 67 height 25
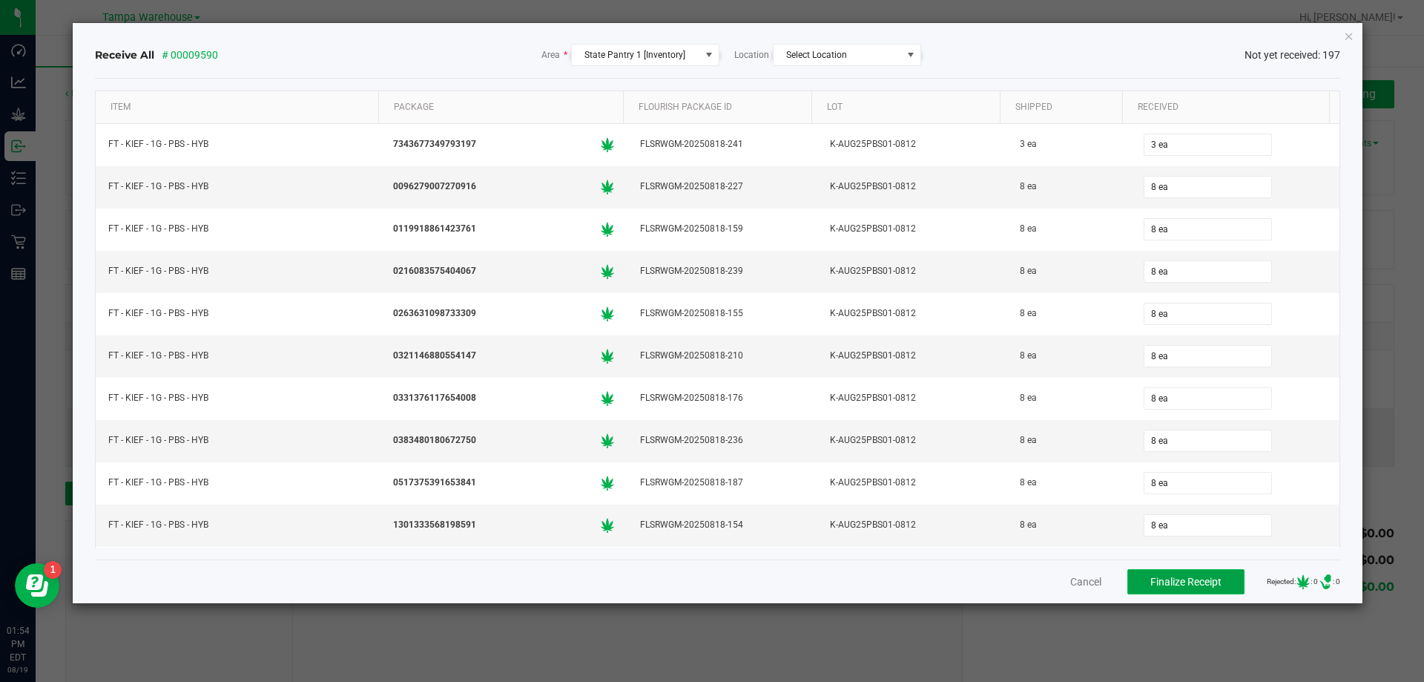
click at [1184, 569] on button "Finalize Receipt" at bounding box center [1185, 581] width 117 height 25
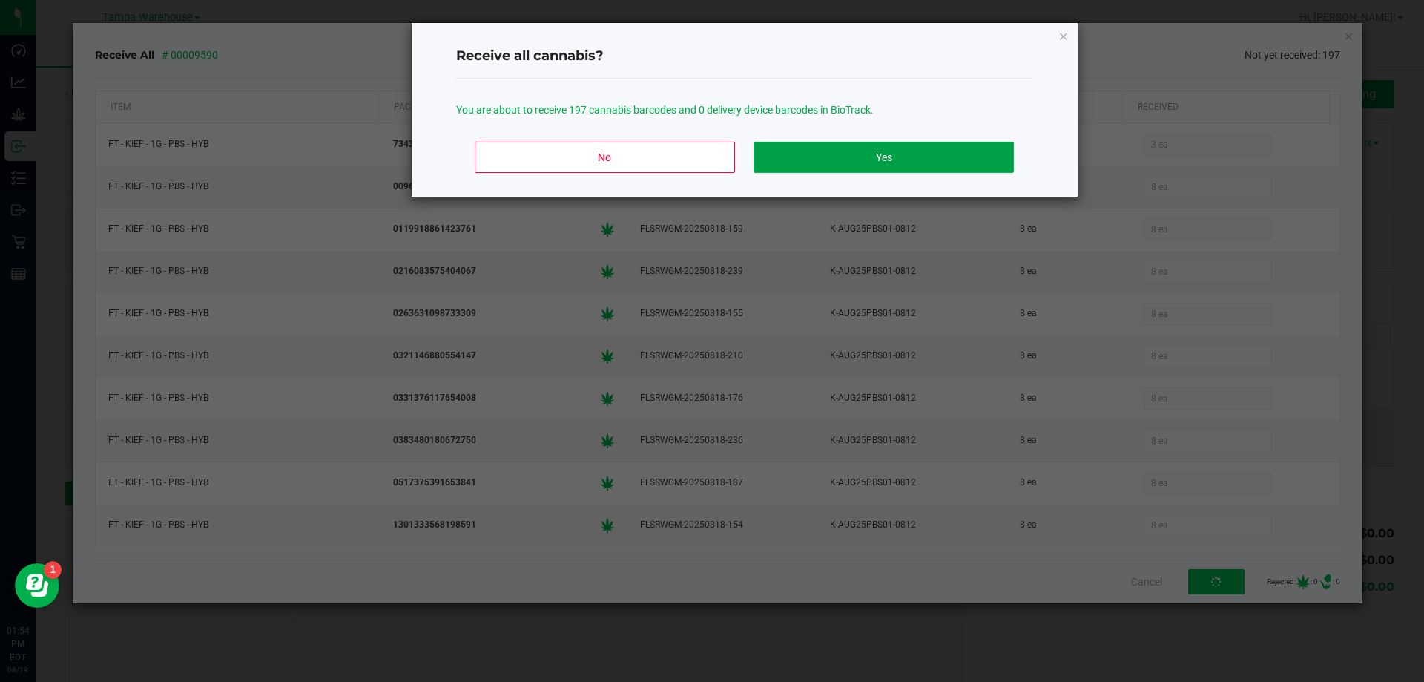
click at [865, 157] on button "Yes" at bounding box center [884, 157] width 260 height 31
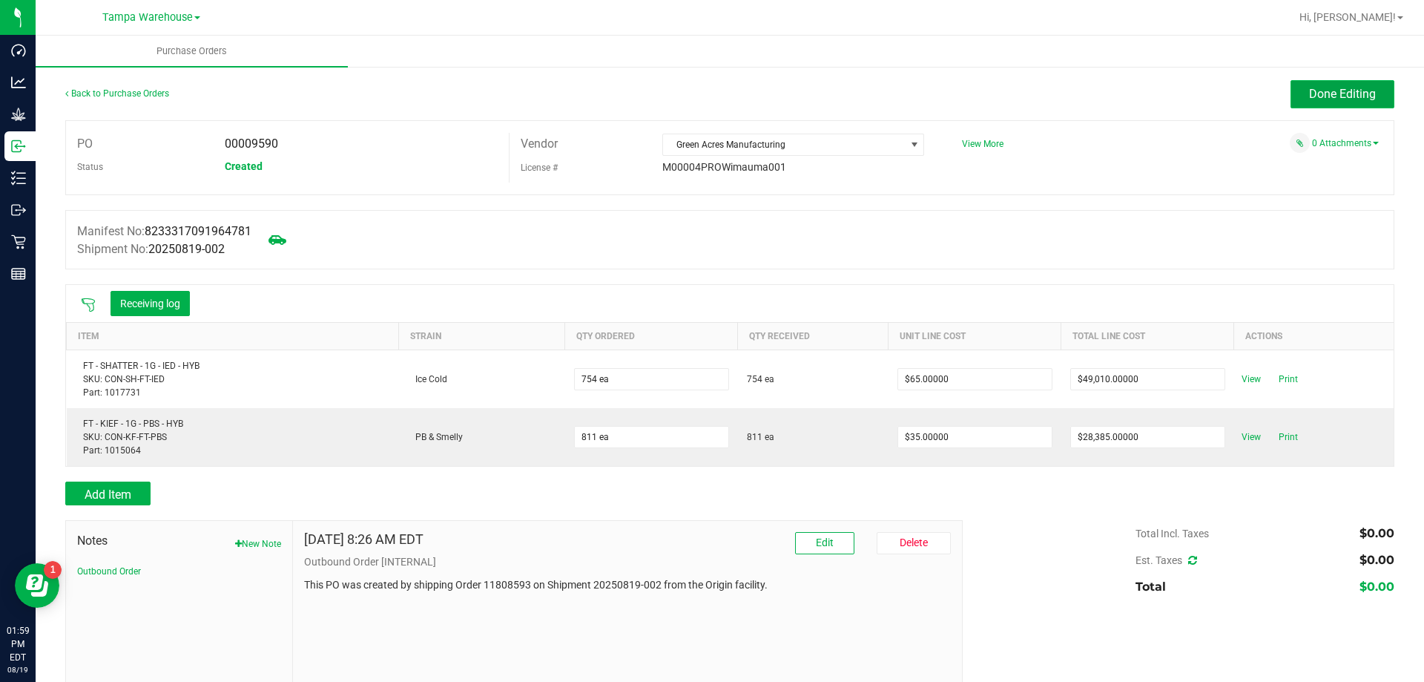
click at [1345, 96] on span "Done Editing" at bounding box center [1342, 94] width 67 height 14
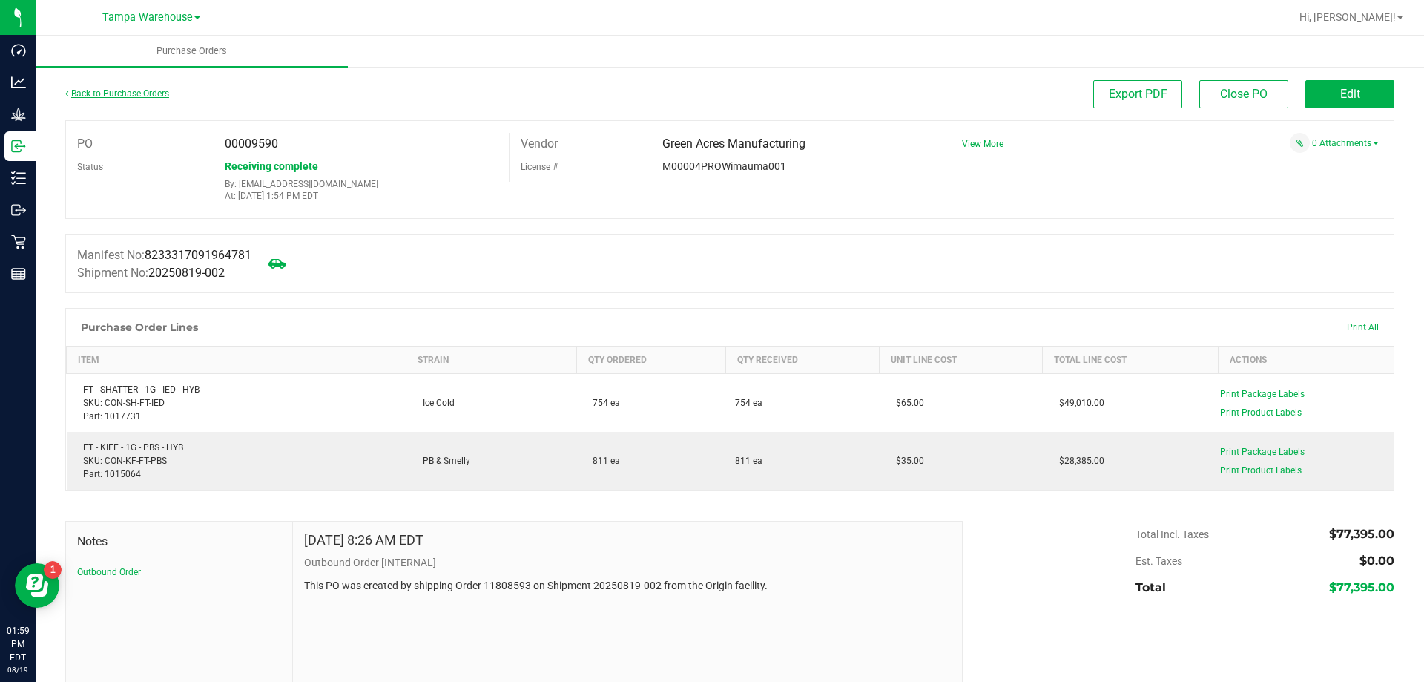
click at [109, 93] on link "Back to Purchase Orders" at bounding box center [117, 93] width 104 height 10
